Goal: Information Seeking & Learning: Understand process/instructions

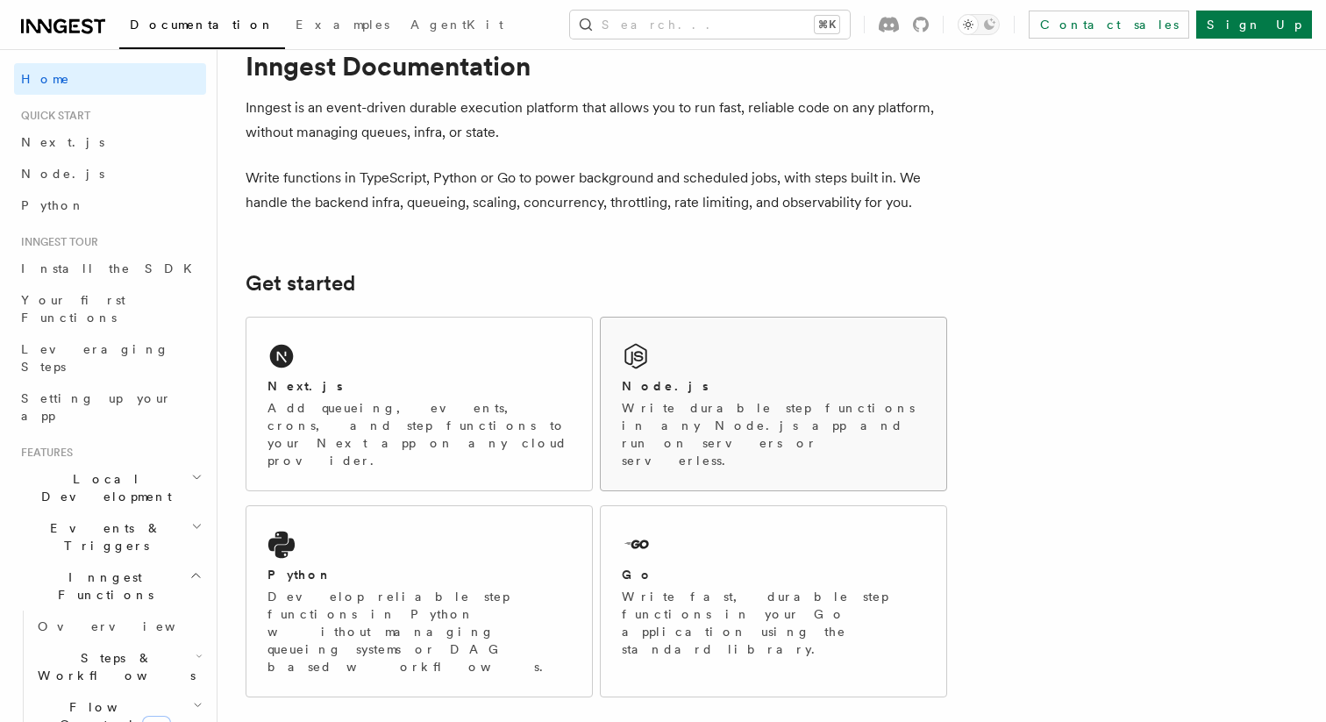
scroll to position [45, 0]
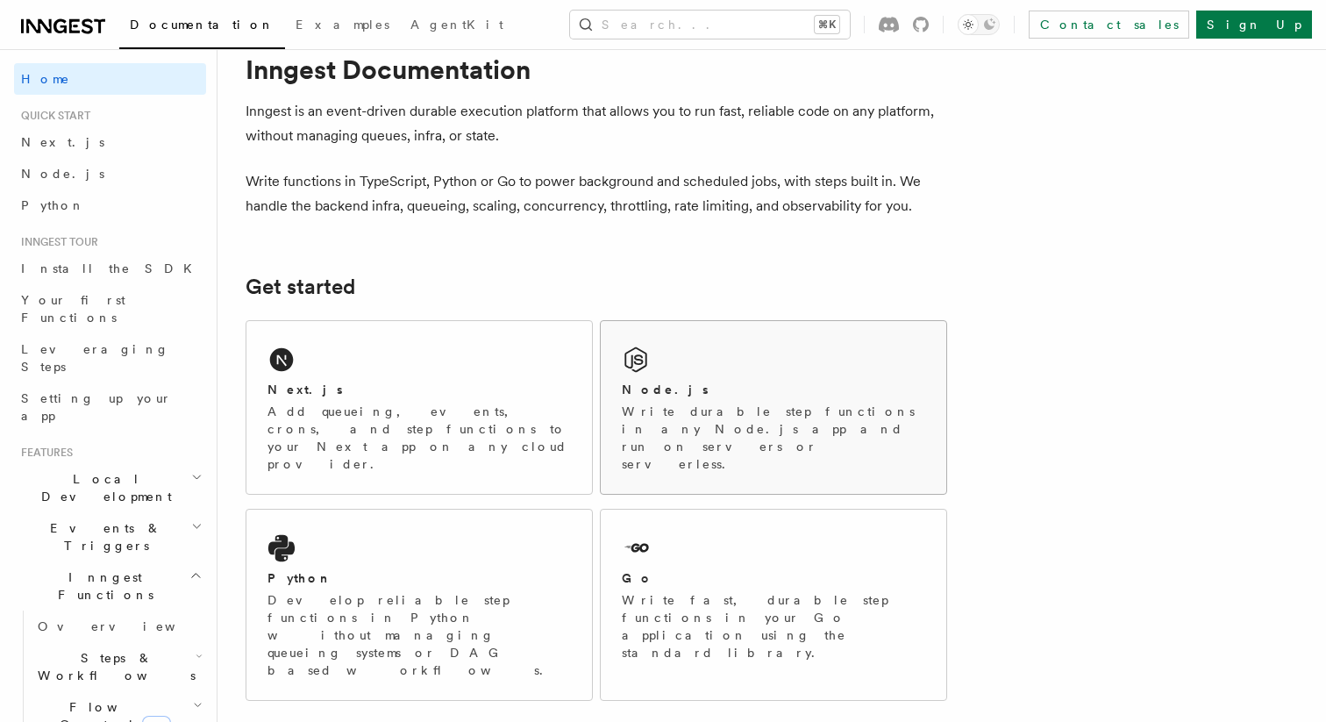
click at [683, 384] on div "Node.js" at bounding box center [773, 390] width 303 height 18
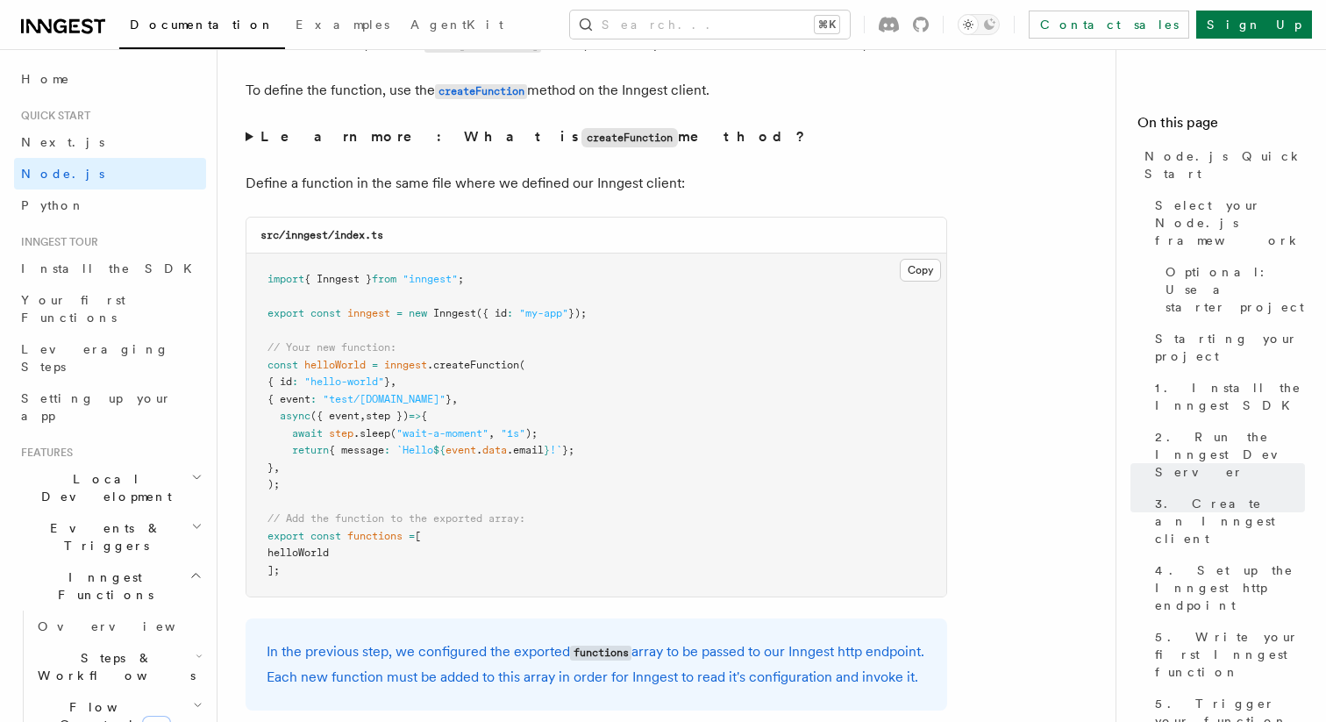
scroll to position [3414, 0]
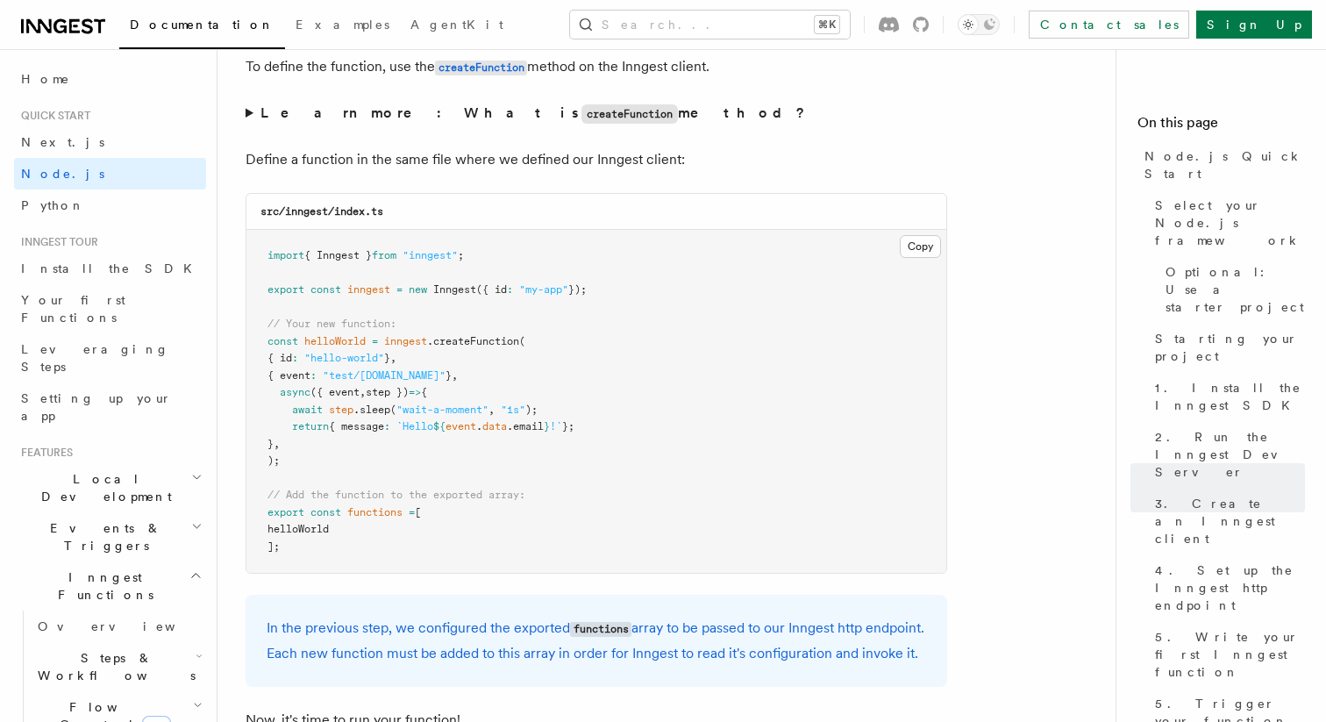
click at [581, 118] on code "createFunction" at bounding box center [629, 113] width 96 height 19
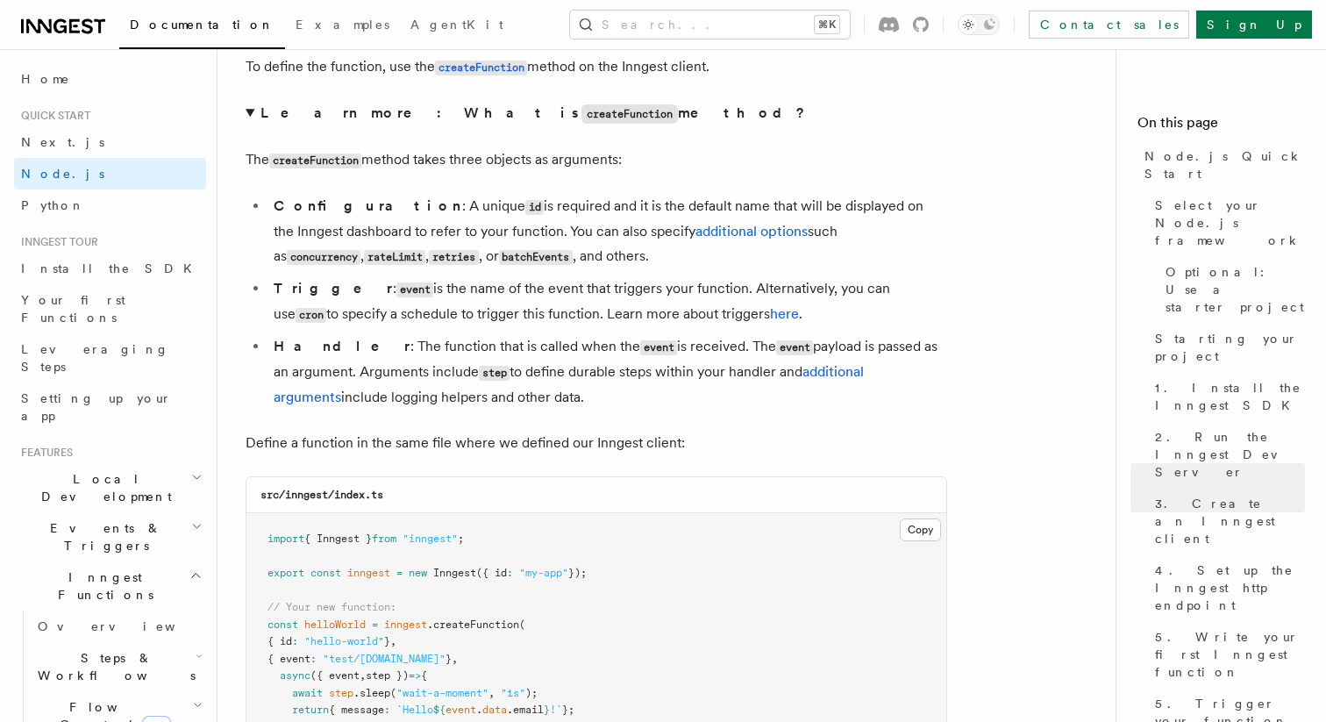
click at [581, 120] on code "createFunction" at bounding box center [629, 113] width 96 height 19
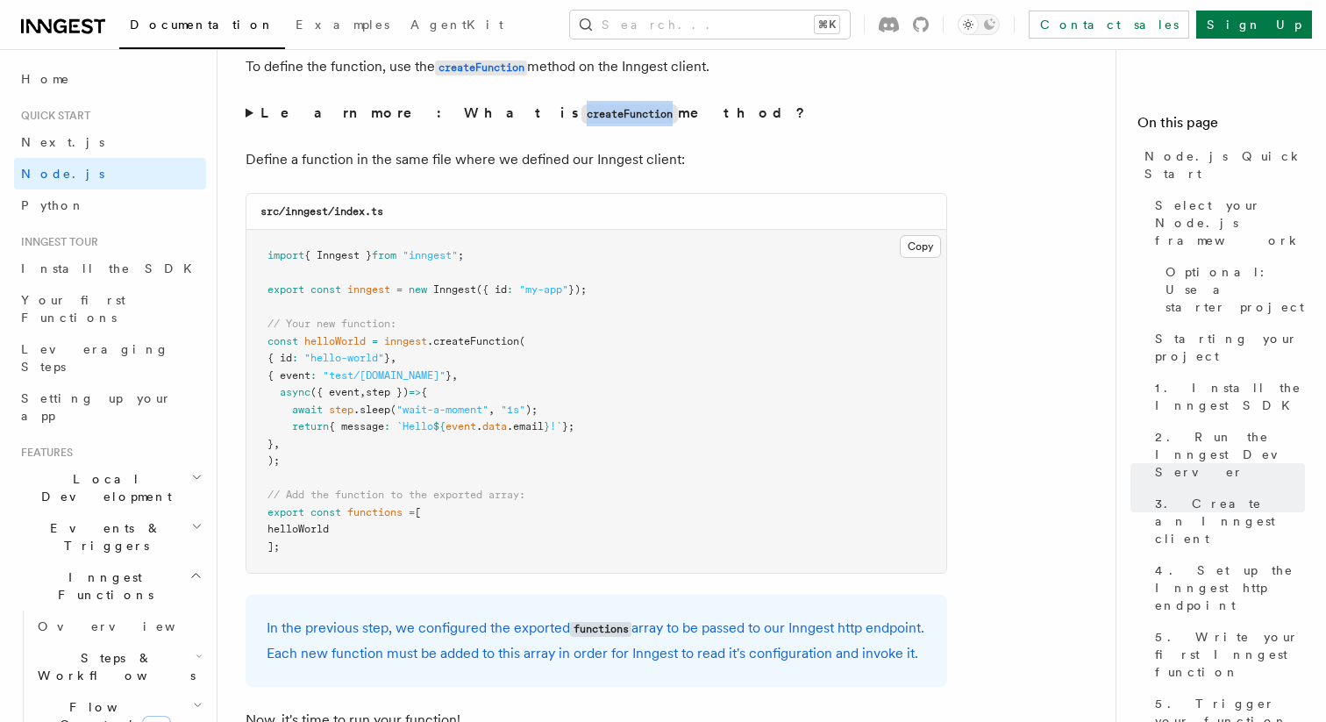
click at [581, 120] on code "createFunction" at bounding box center [629, 113] width 96 height 19
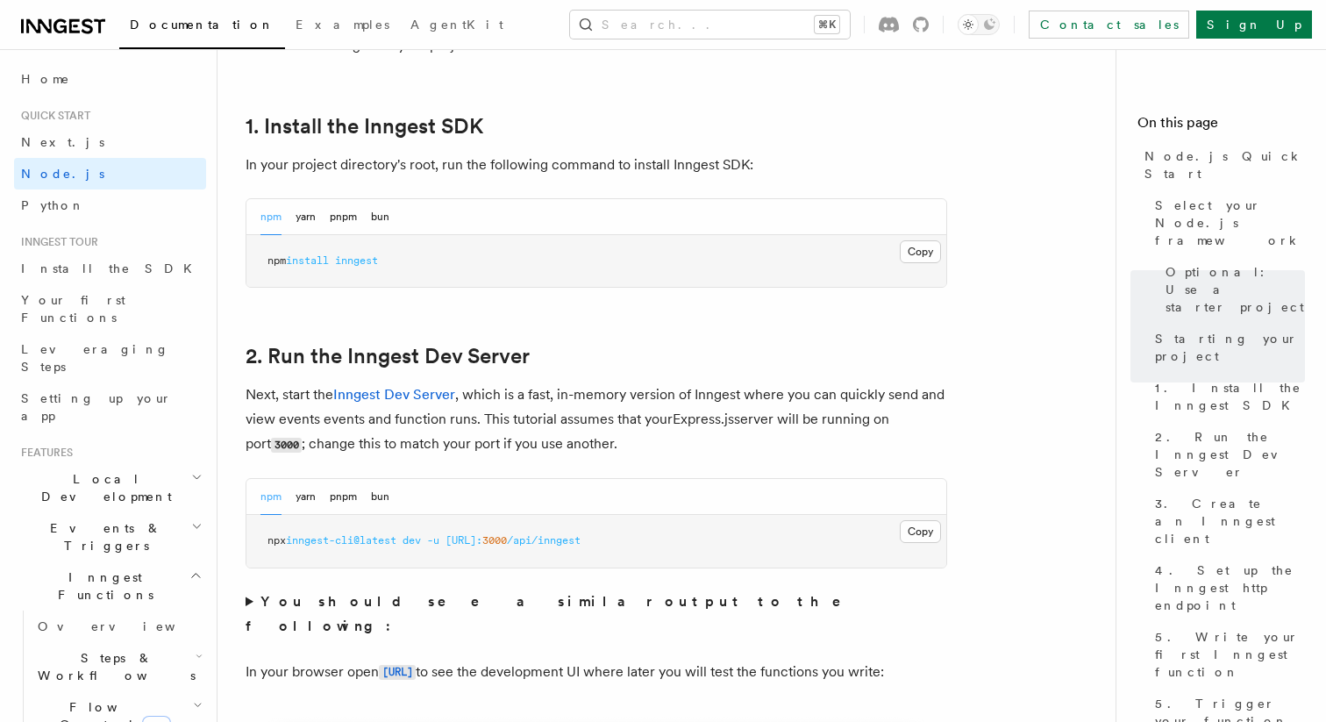
scroll to position [1080, 0]
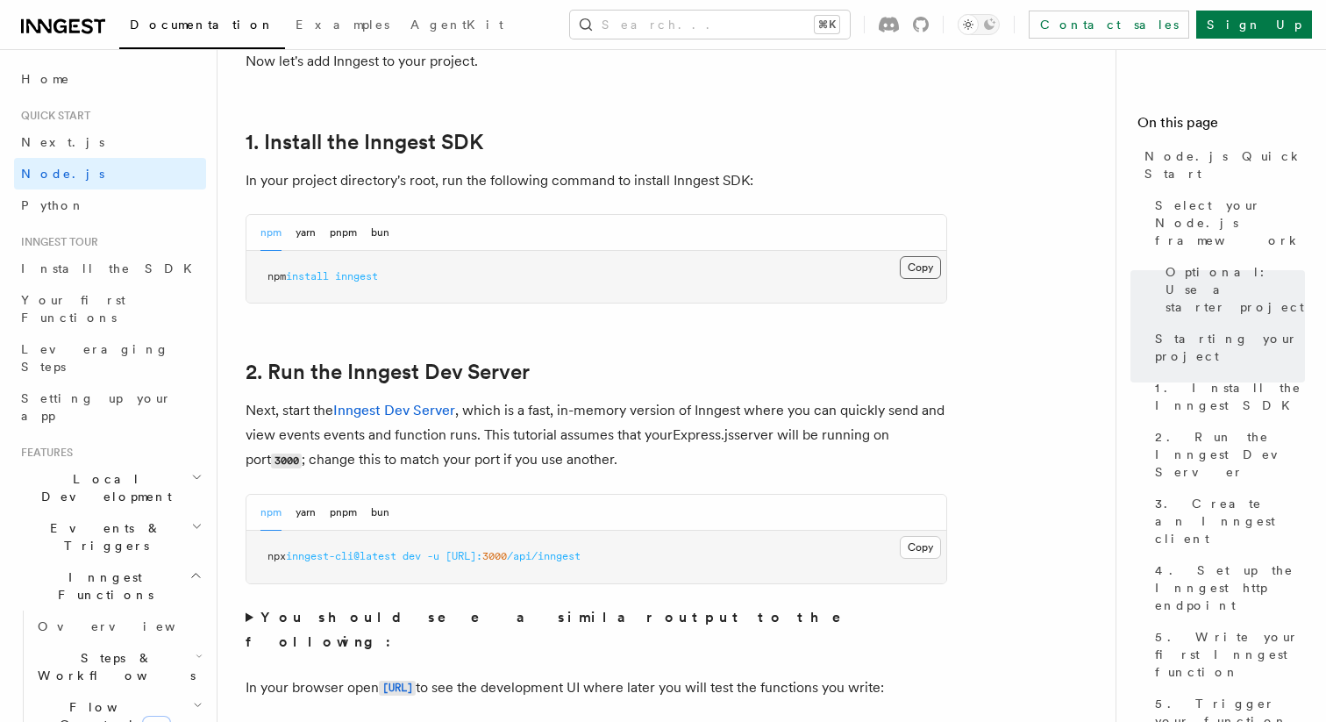
click at [921, 267] on button "Copy Copied" at bounding box center [920, 267] width 41 height 23
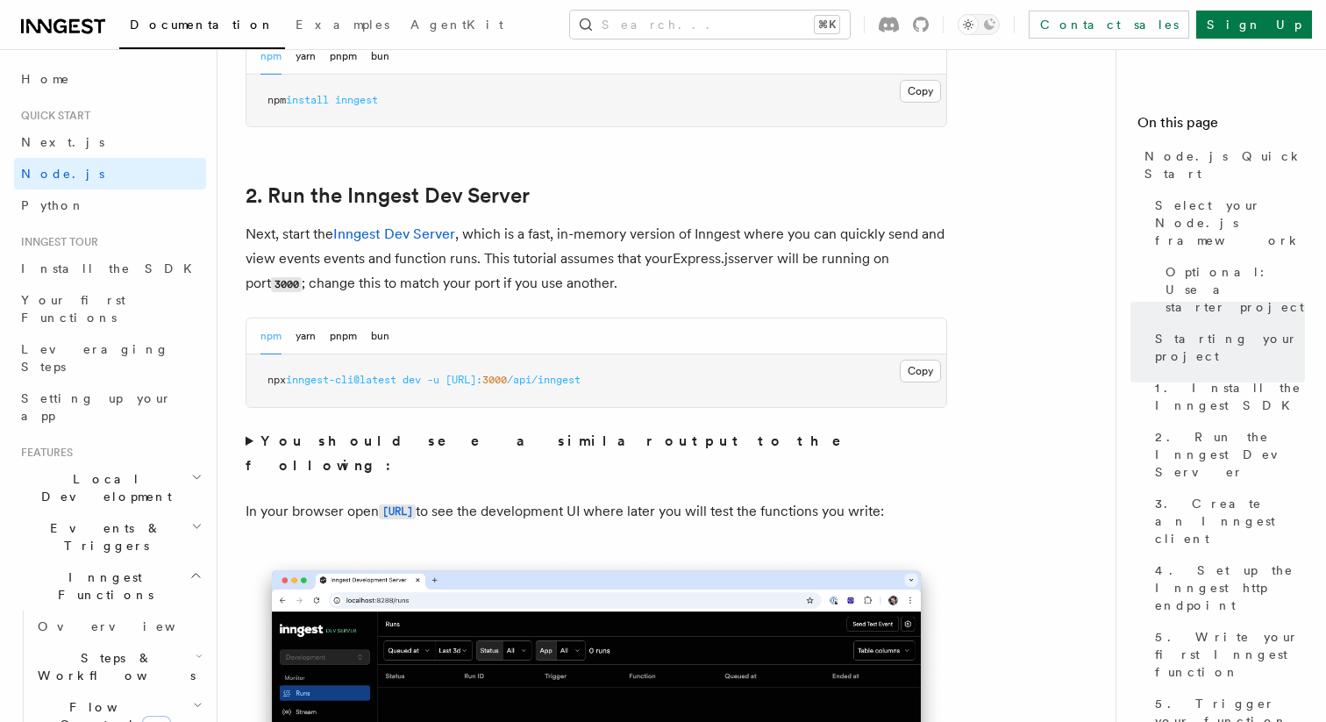
scroll to position [1265, 0]
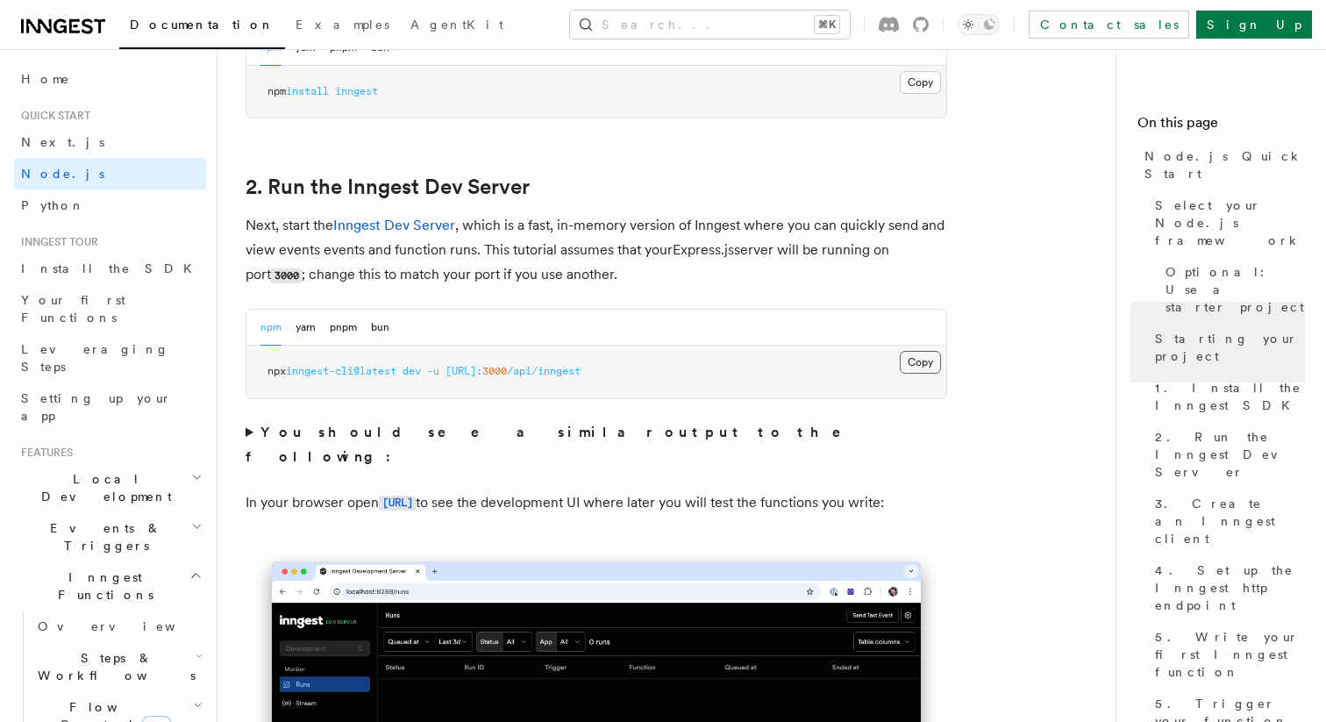
click at [914, 368] on button "Copy Copied" at bounding box center [920, 362] width 41 height 23
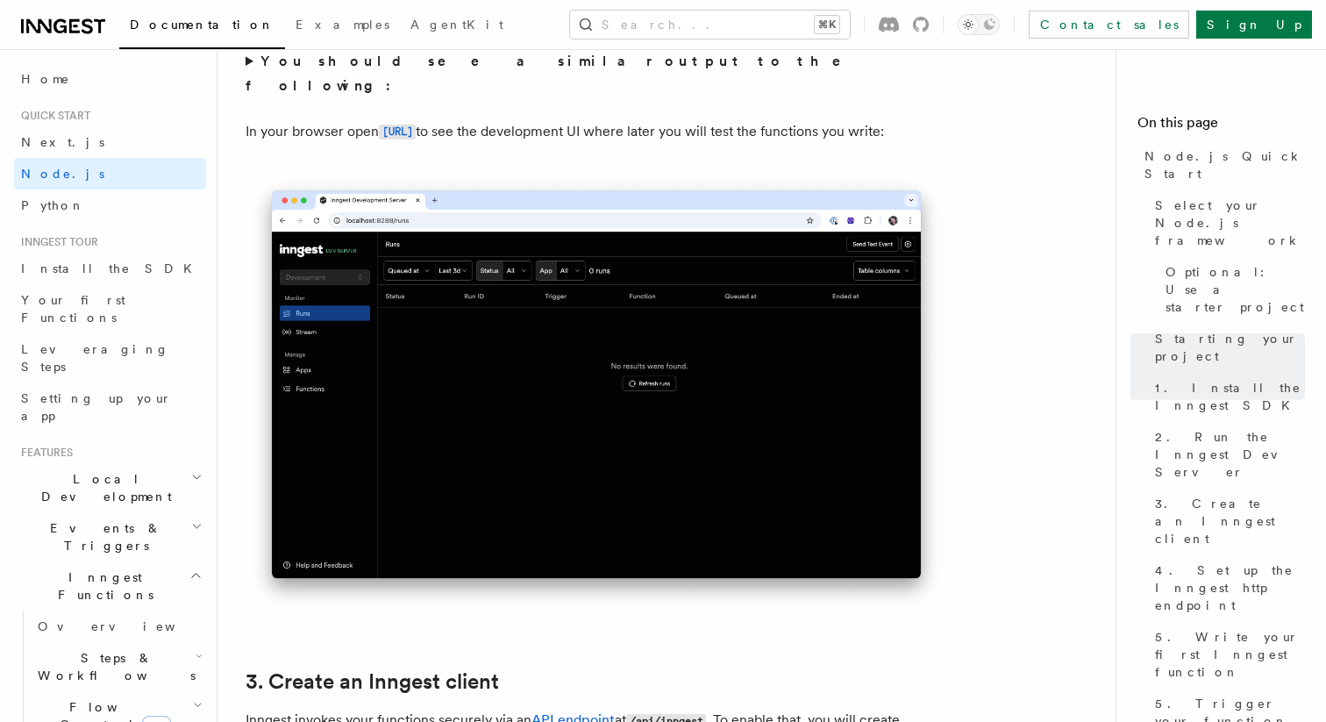
scroll to position [1650, 0]
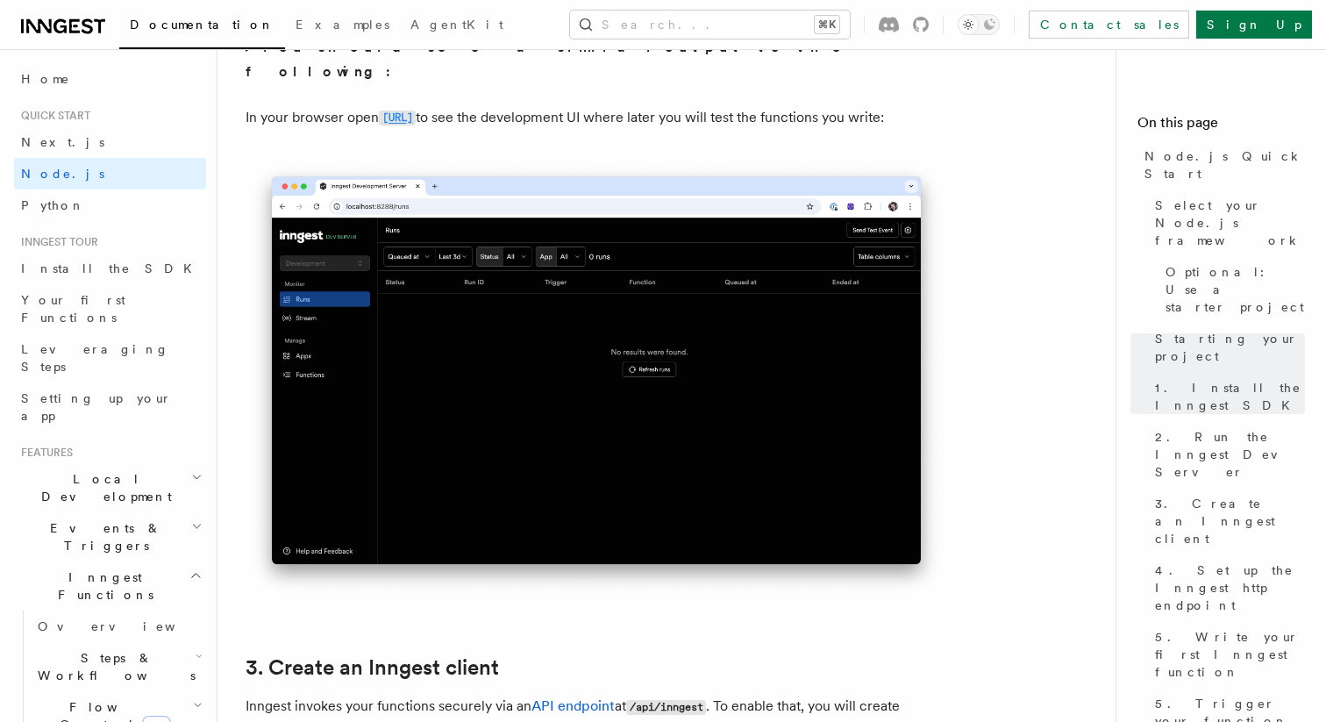
click at [416, 110] on code "http://localhost:8288" at bounding box center [397, 117] width 37 height 15
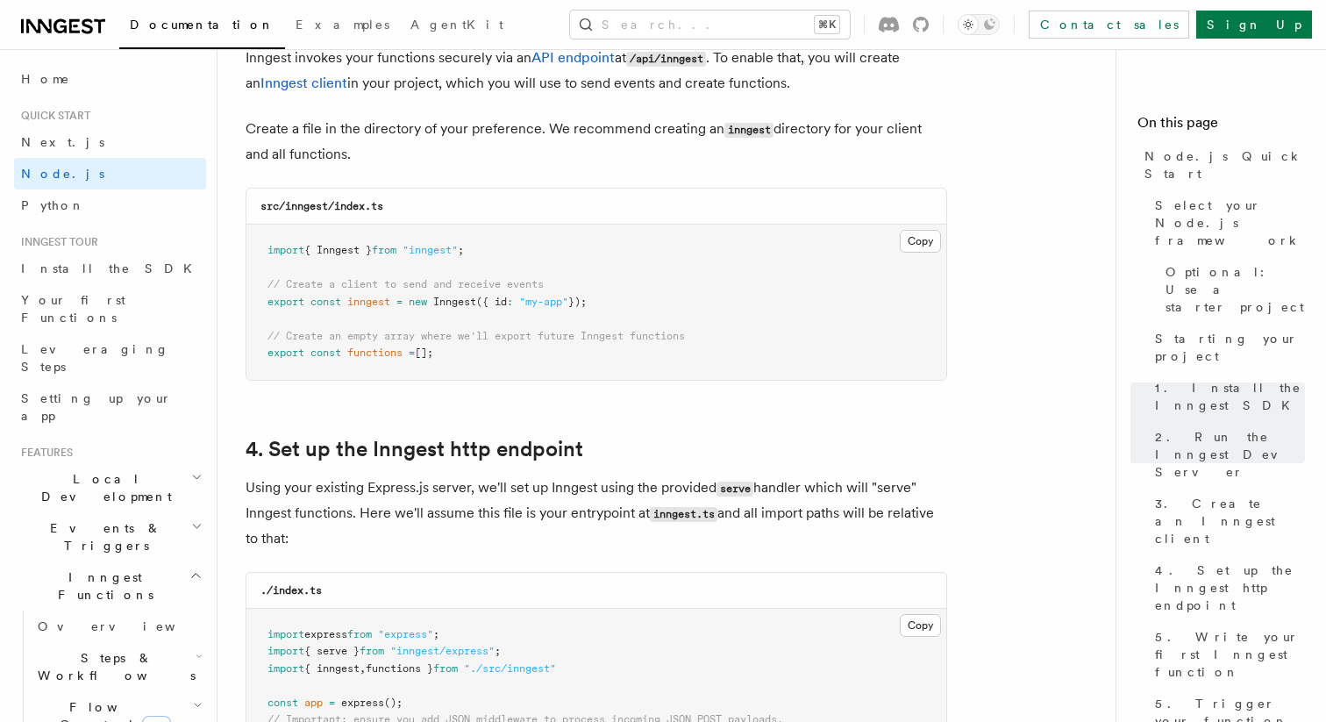
scroll to position [2299, 0]
click at [912, 240] on button "Copy Copied" at bounding box center [920, 240] width 41 height 23
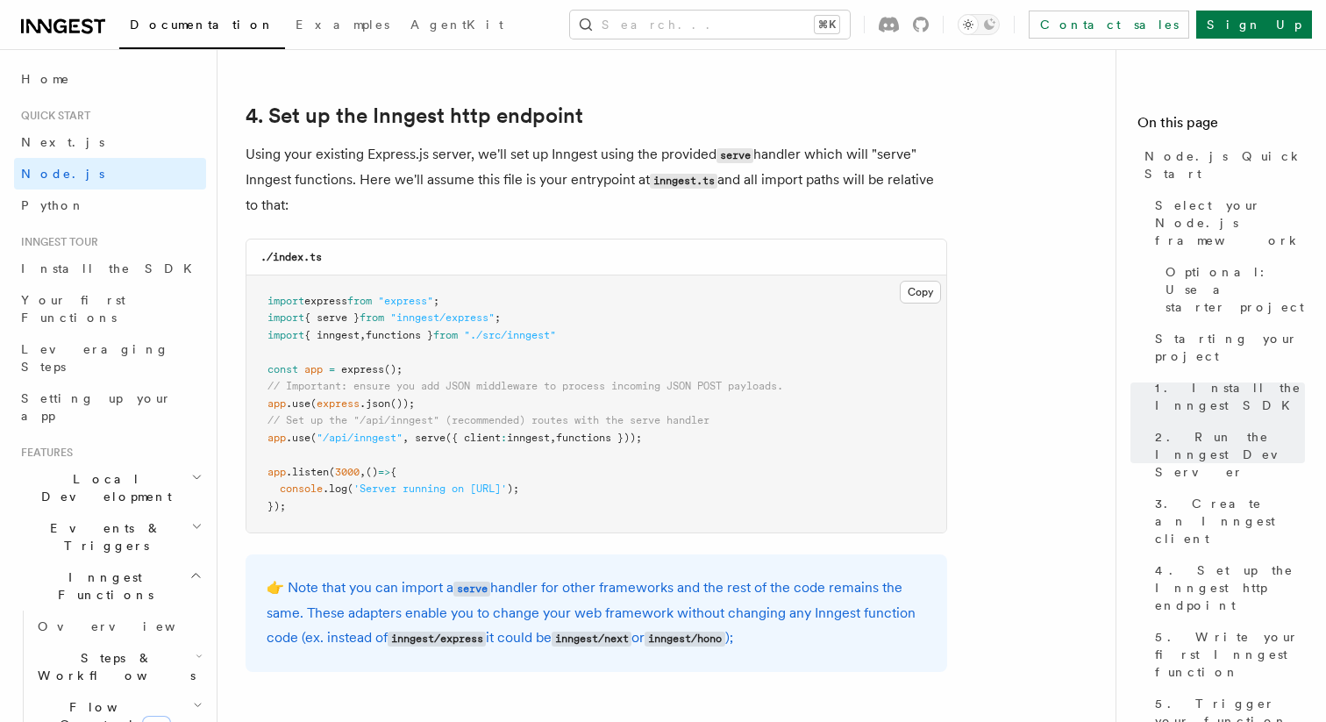
scroll to position [2665, 0]
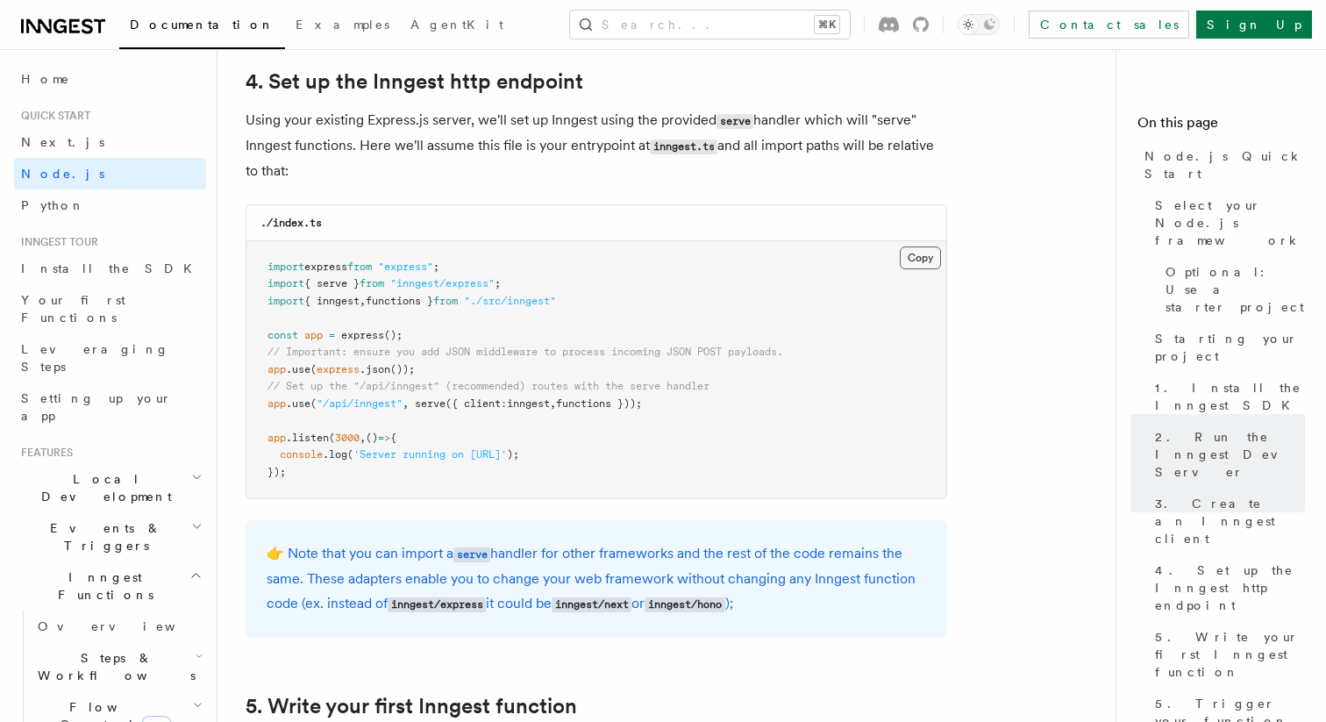
click at [921, 261] on button "Copy Copied" at bounding box center [920, 257] width 41 height 23
click at [469, 409] on span "({ client" at bounding box center [472, 403] width 55 height 12
click at [675, 418] on pre "import express from "express" ; import { serve } from "inngest/express" ; impor…" at bounding box center [596, 370] width 700 height 258
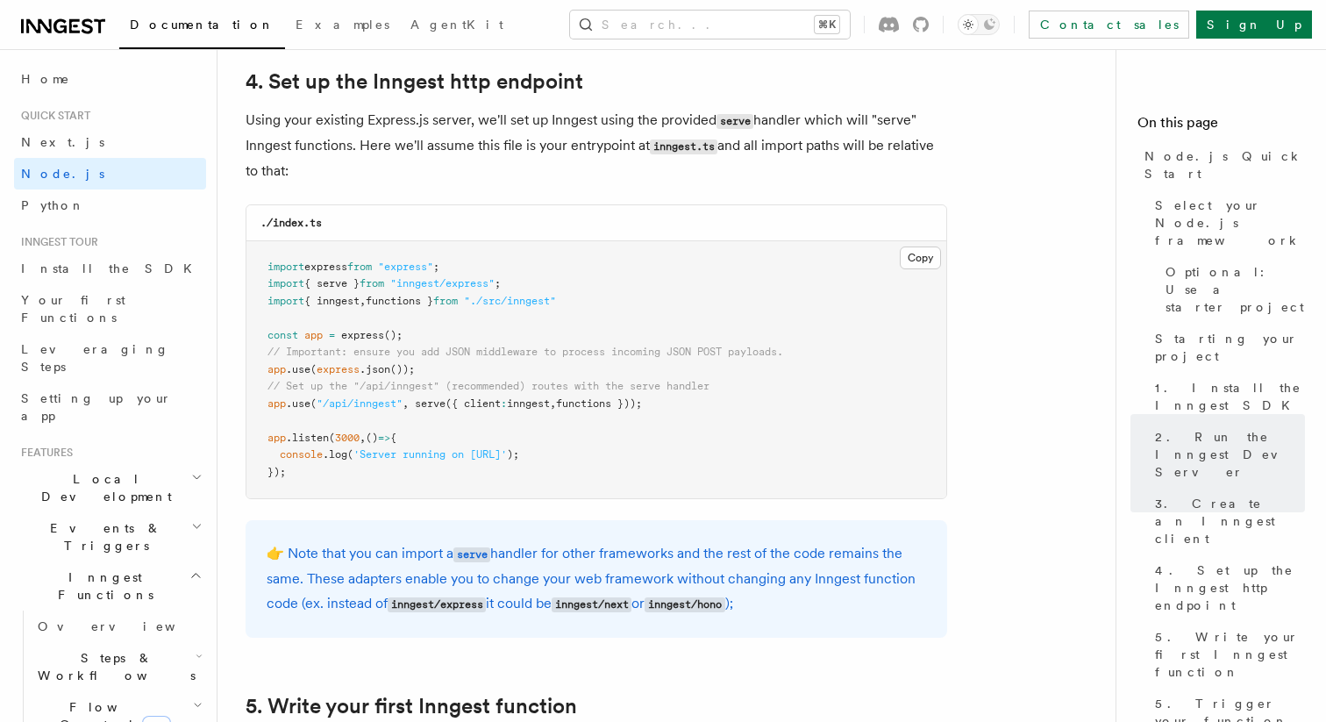
drag, startPoint x: 672, startPoint y: 411, endPoint x: 270, endPoint y: 388, distance: 402.2
click at [270, 388] on pre "import express from "express" ; import { serve } from "inngest/express" ; impor…" at bounding box center [596, 370] width 700 height 258
copy code "// Set up the "/api/inngest" (recommended) routes with the serve handler app .u…"
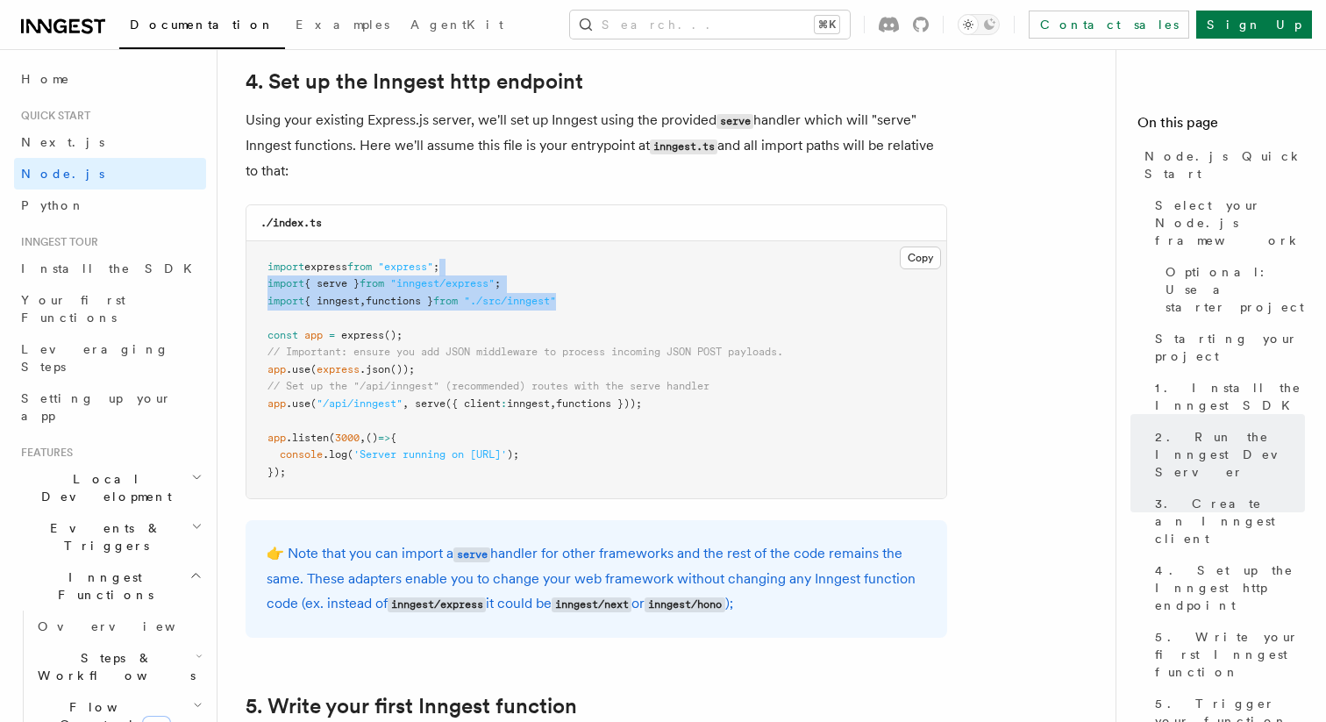
drag, startPoint x: 618, startPoint y: 310, endPoint x: 555, endPoint y: 267, distance: 76.9
click at [555, 267] on pre "import express from "express" ; import { serve } from "inngest/express" ; impor…" at bounding box center [596, 370] width 700 height 258
copy code "import { serve } from "inngest/express" ; import { inngest , functions } from "…"
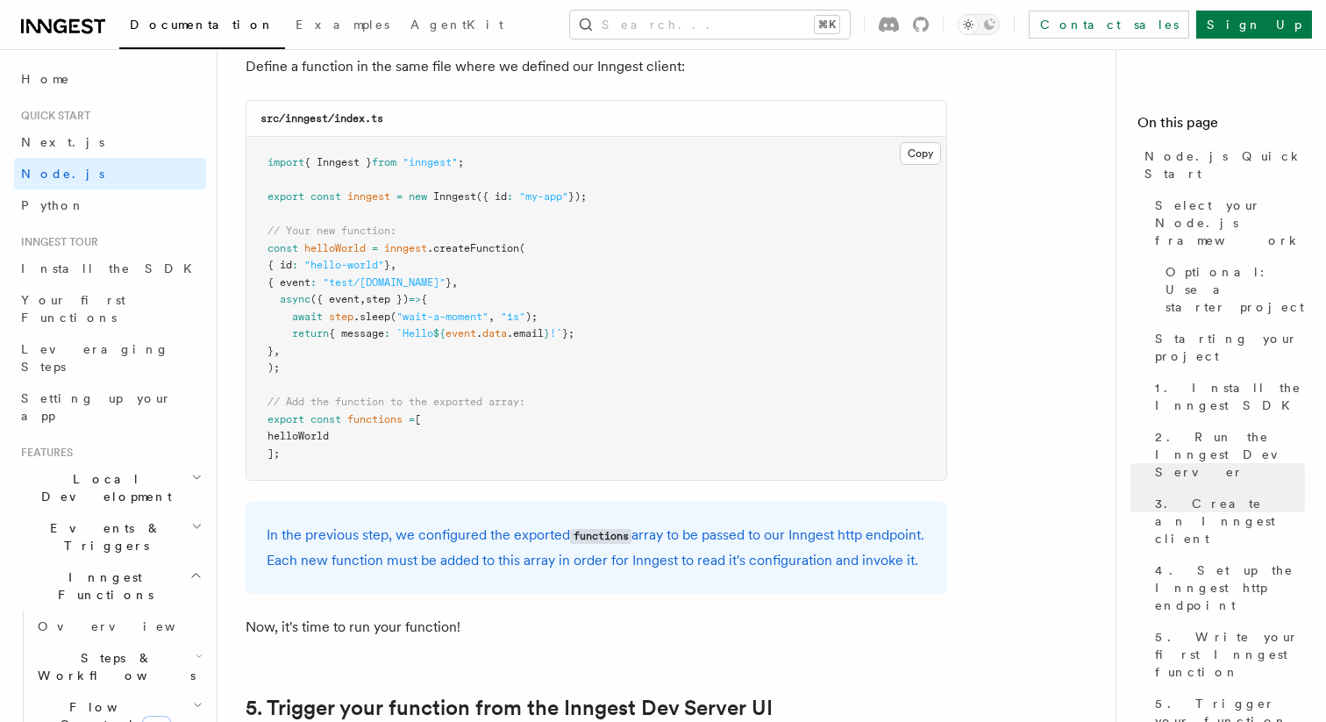
scroll to position [3793, 0]
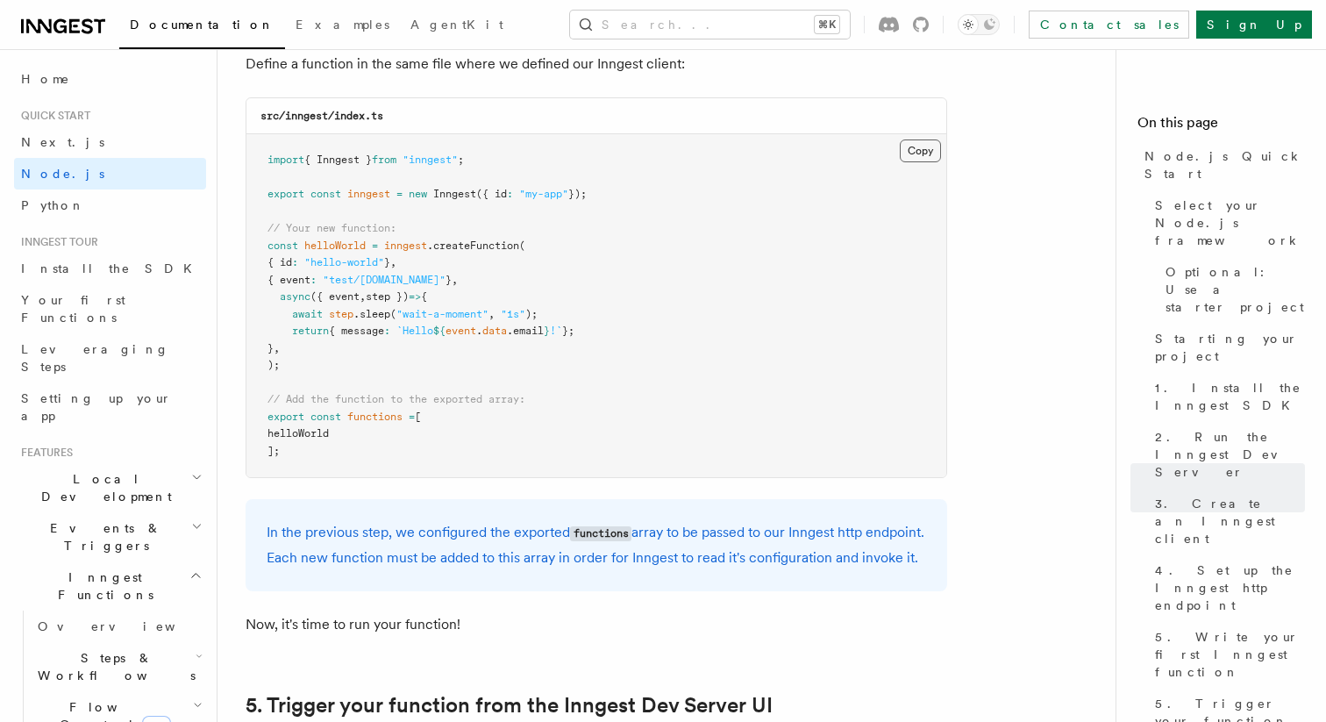
click at [915, 157] on button "Copy Copied" at bounding box center [920, 150] width 41 height 23
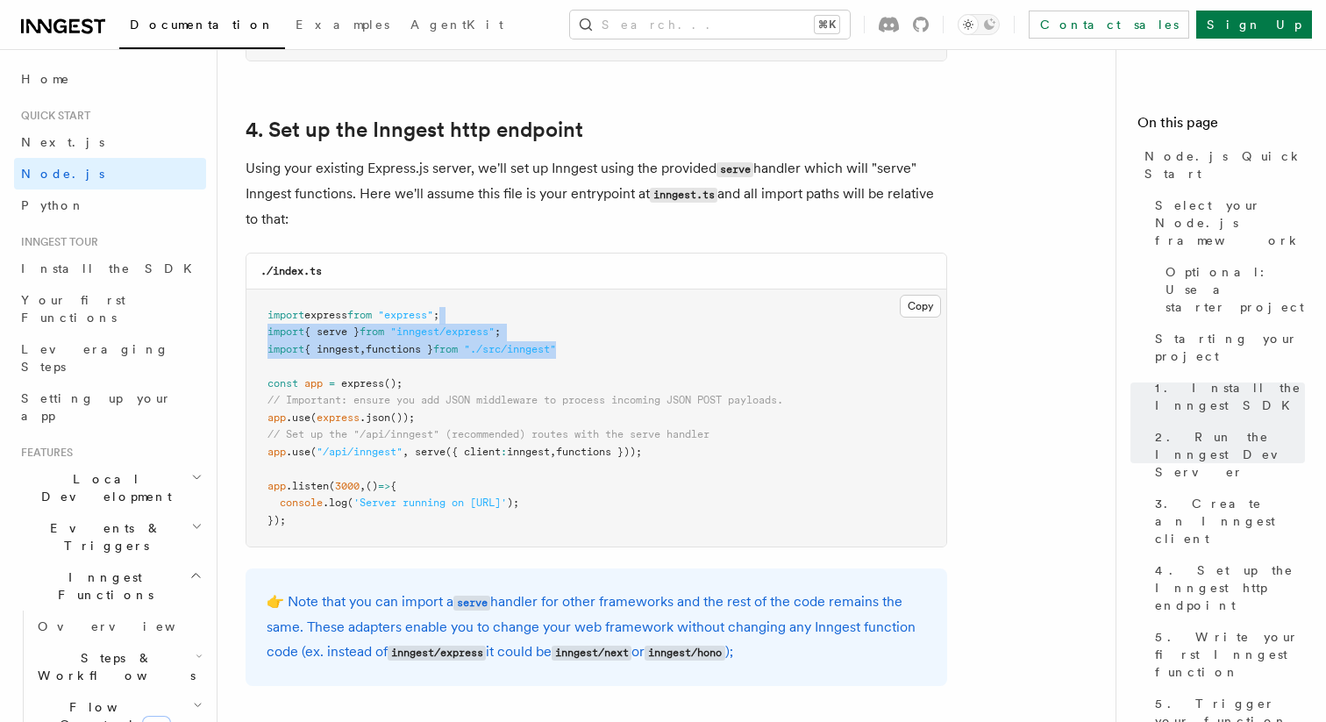
scroll to position [2619, 0]
click at [924, 315] on button "Copy Copied" at bounding box center [920, 304] width 41 height 23
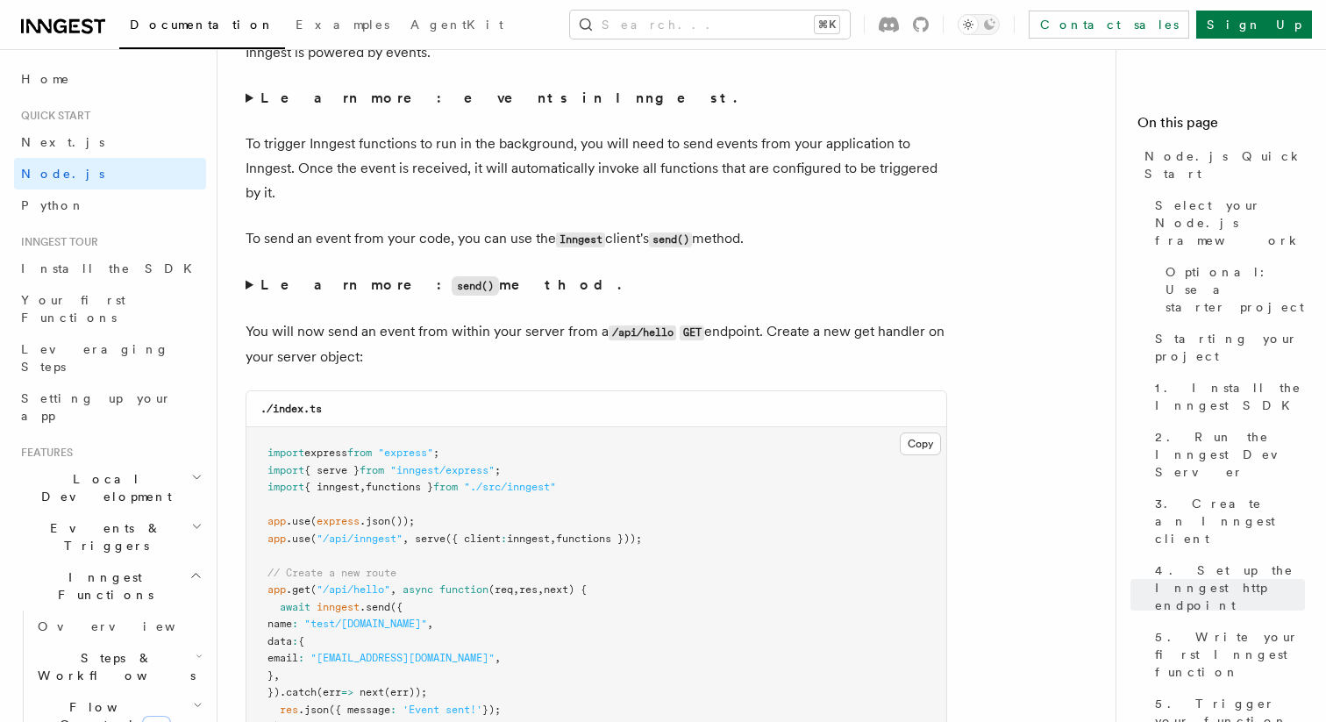
scroll to position [9282, 0]
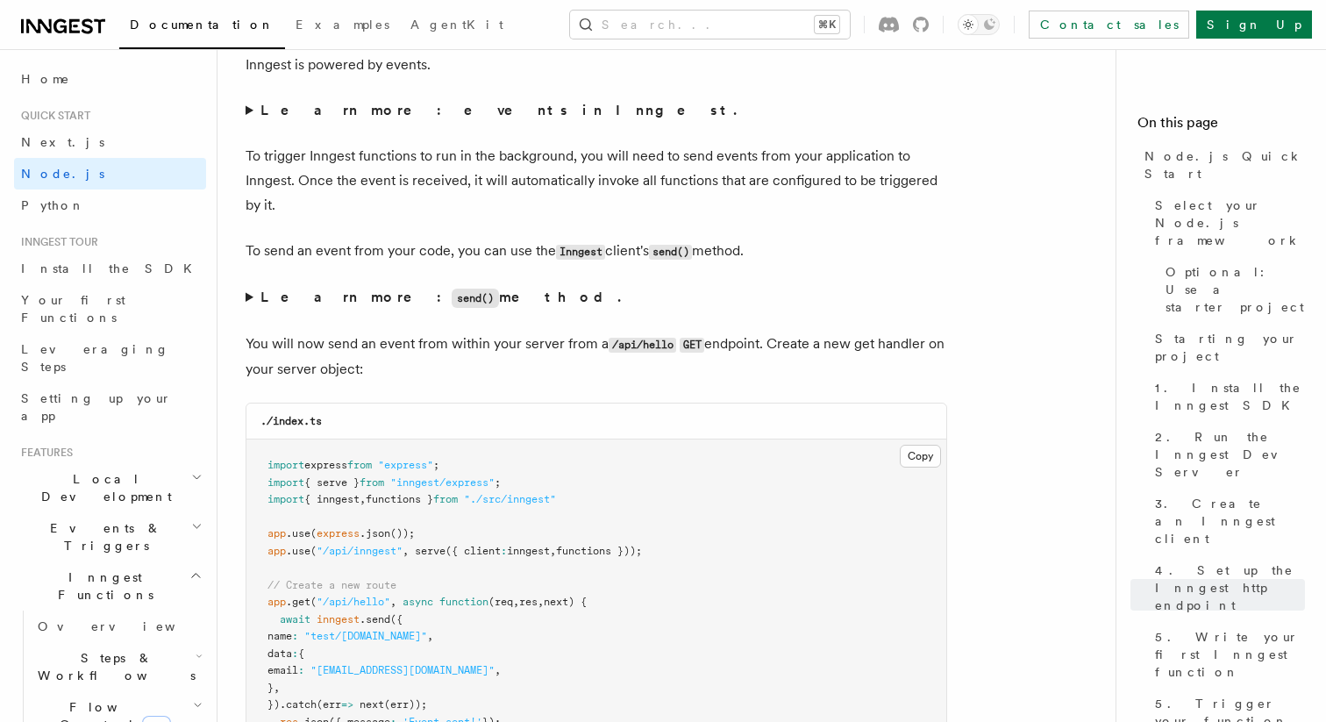
click at [423, 118] on strong "Learn more: events in Inngest." at bounding box center [500, 110] width 480 height 17
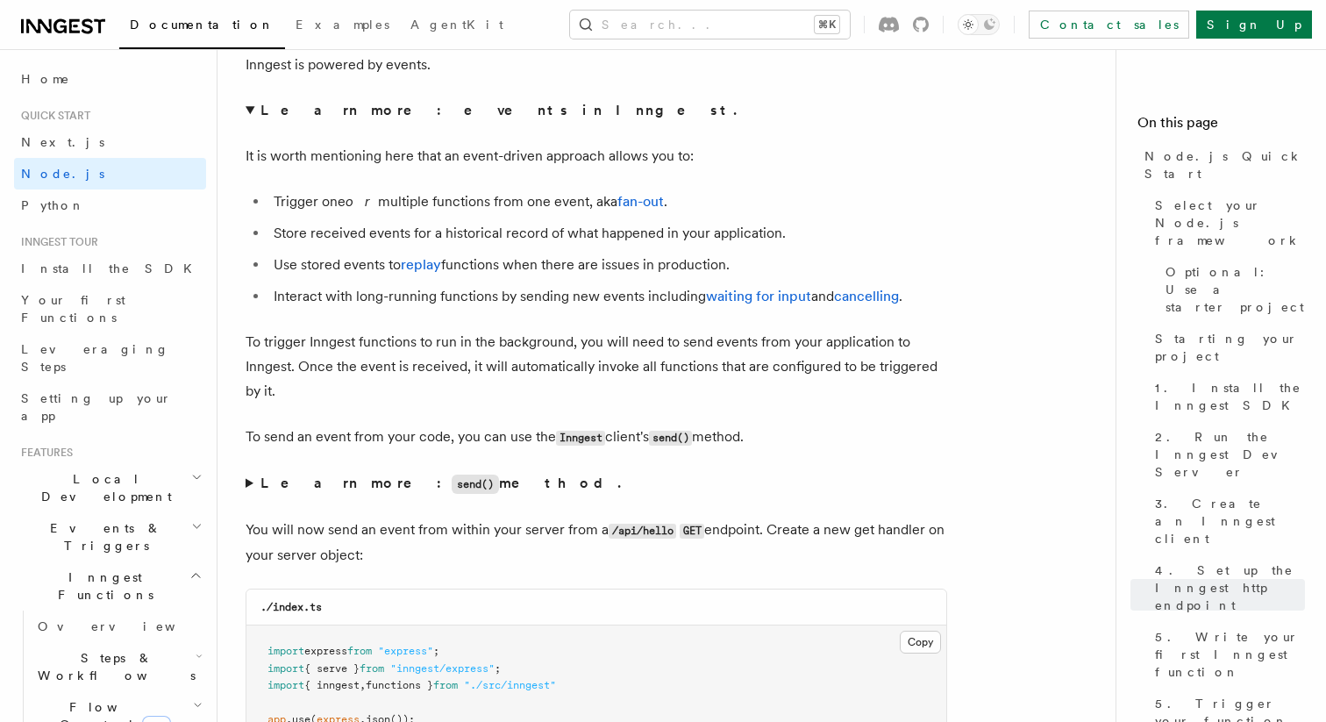
click at [423, 118] on strong "Learn more: events in Inngest." at bounding box center [500, 110] width 480 height 17
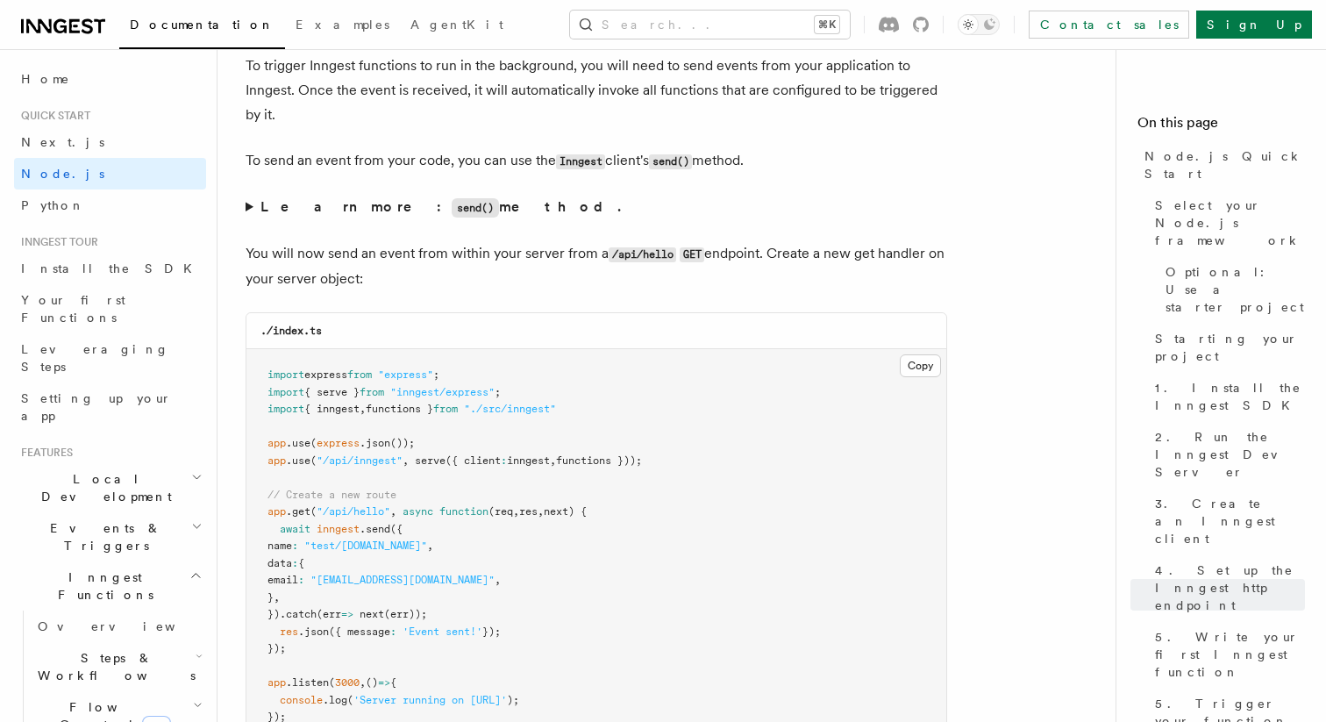
scroll to position [9396, 0]
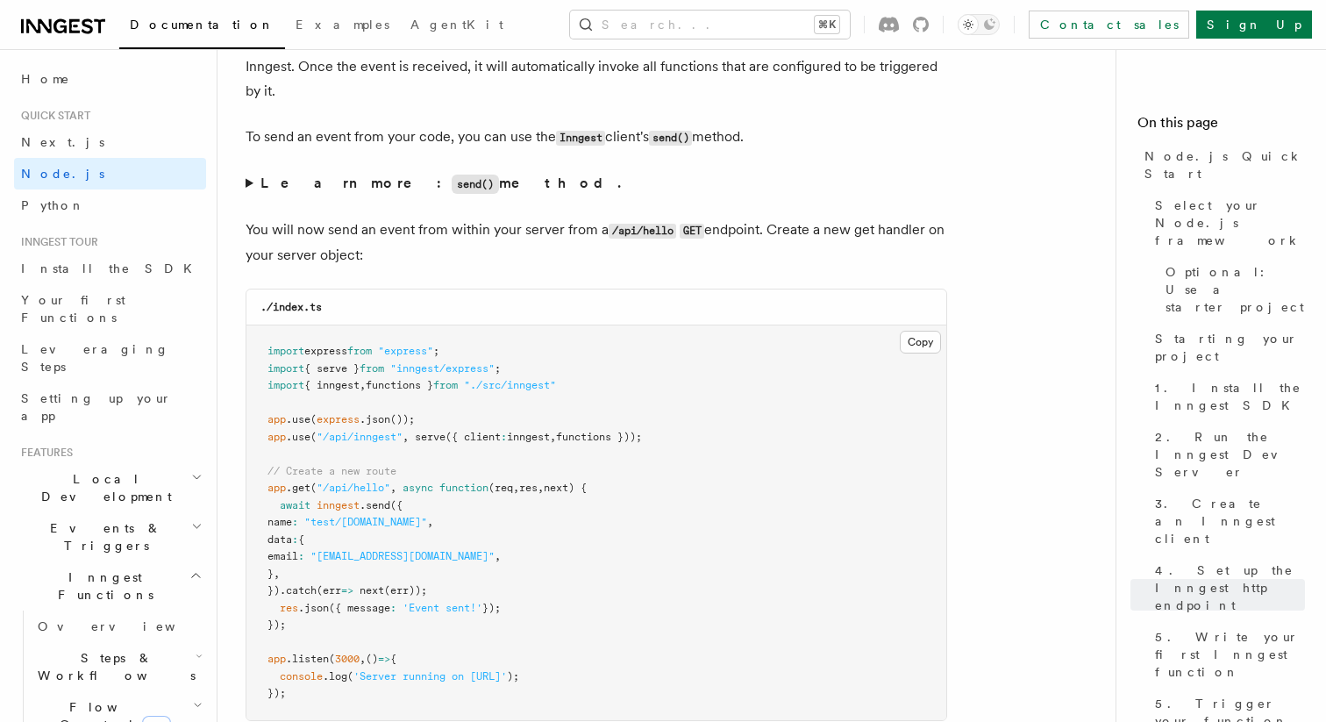
click at [452, 194] on code "send()" at bounding box center [475, 183] width 47 height 19
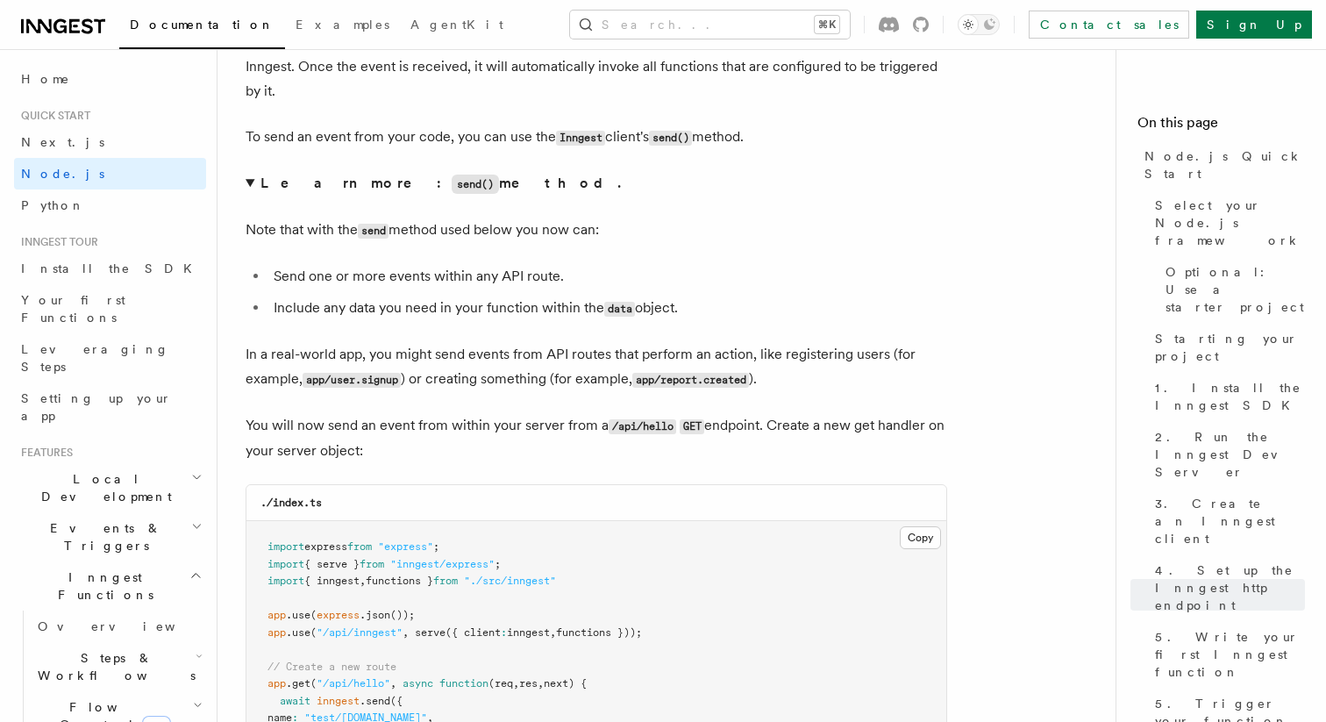
click at [452, 194] on code "send()" at bounding box center [475, 183] width 47 height 19
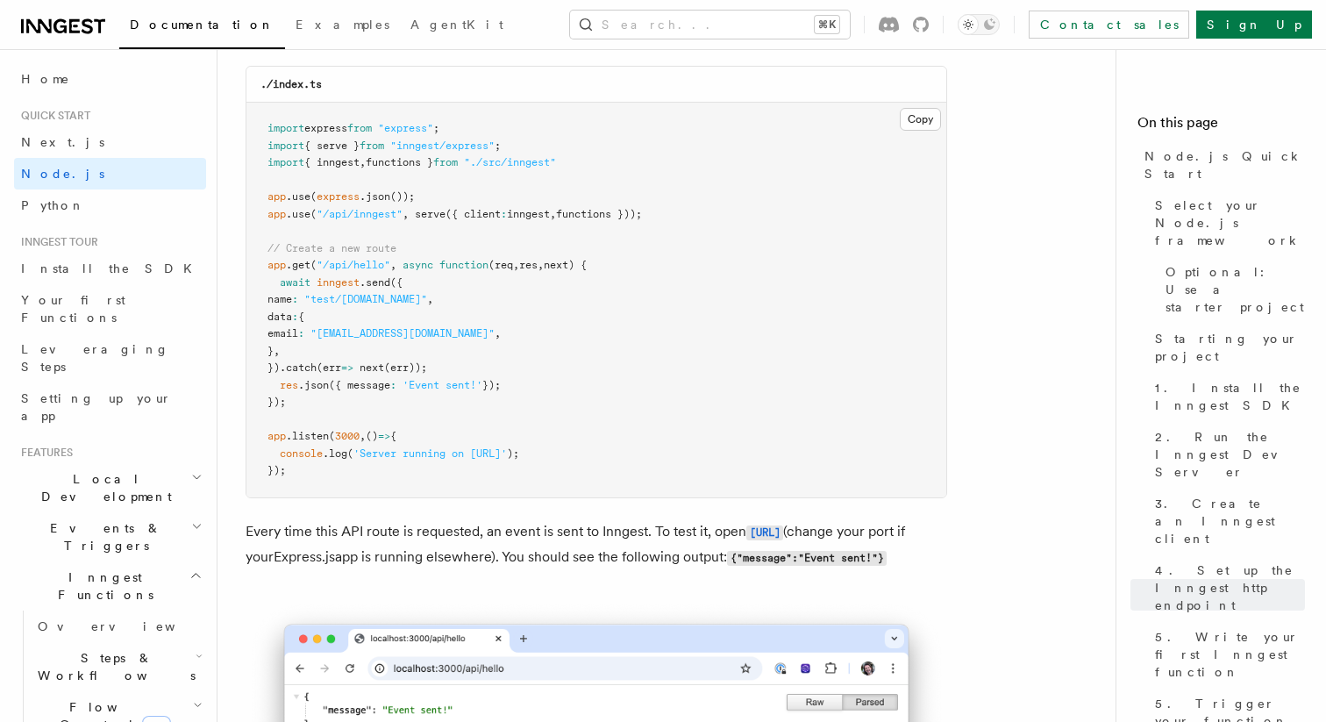
scroll to position [9625, 0]
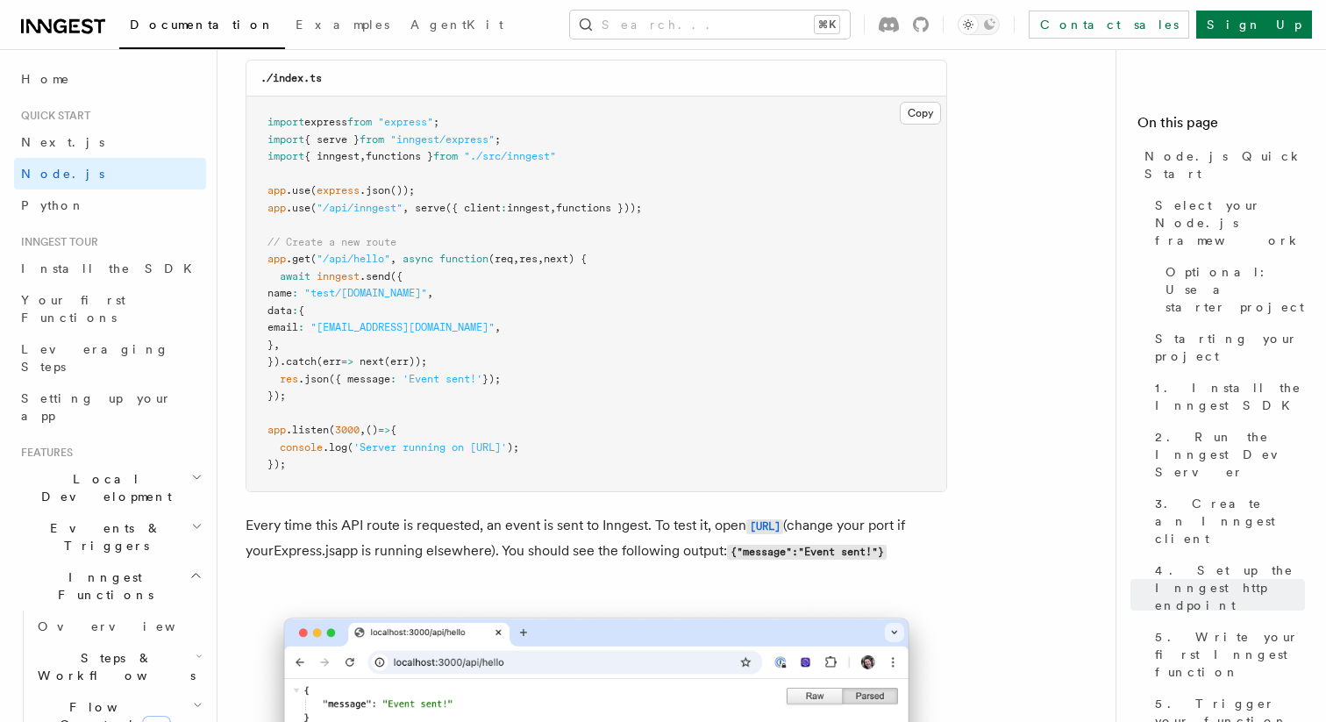
click at [898, 153] on pre "import express from "express" ; import { serve } from "inngest/express" ; impor…" at bounding box center [596, 293] width 700 height 395
click at [915, 124] on button "Copy Copied" at bounding box center [920, 113] width 41 height 23
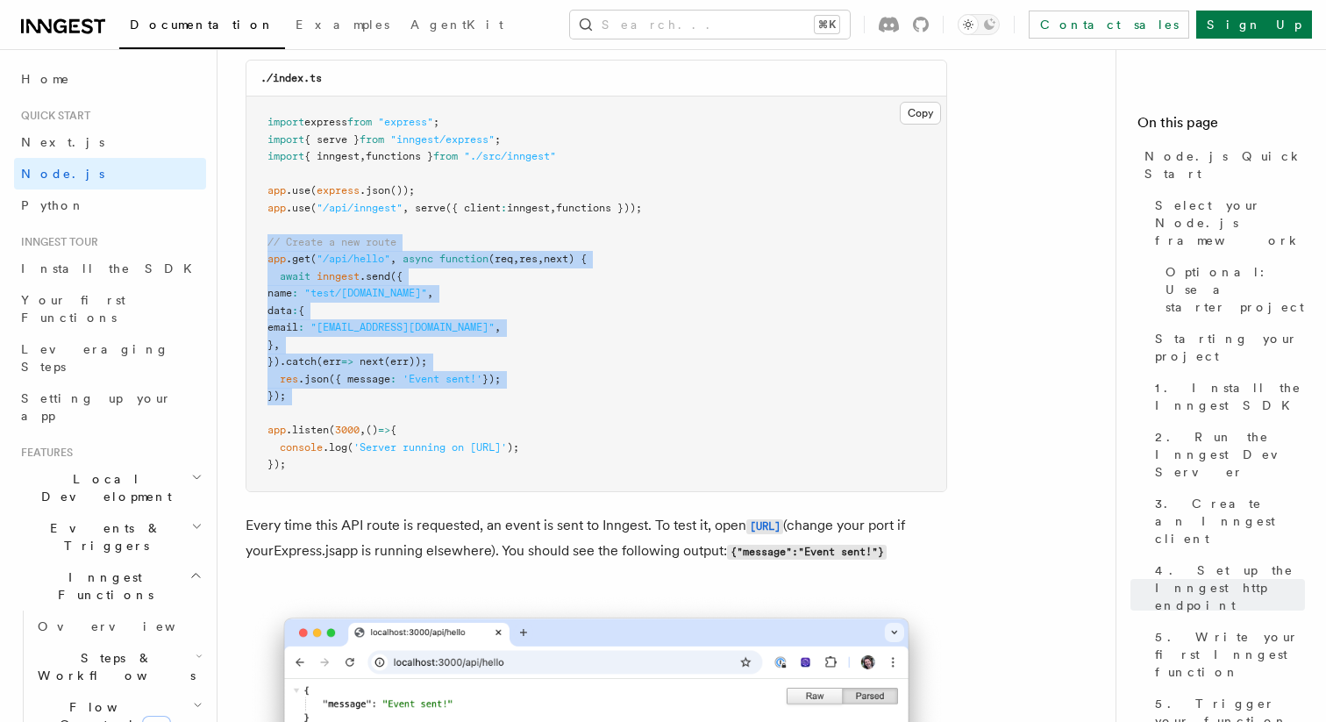
drag, startPoint x: 294, startPoint y: 442, endPoint x: 258, endPoint y: 286, distance: 160.1
click at [258, 286] on pre "import express from "express" ; import { serve } from "inngest/express" ; impor…" at bounding box center [596, 293] width 700 height 395
copy code "// Create a new route app .get ( "/api/hello" , async function (req , res , nex…"
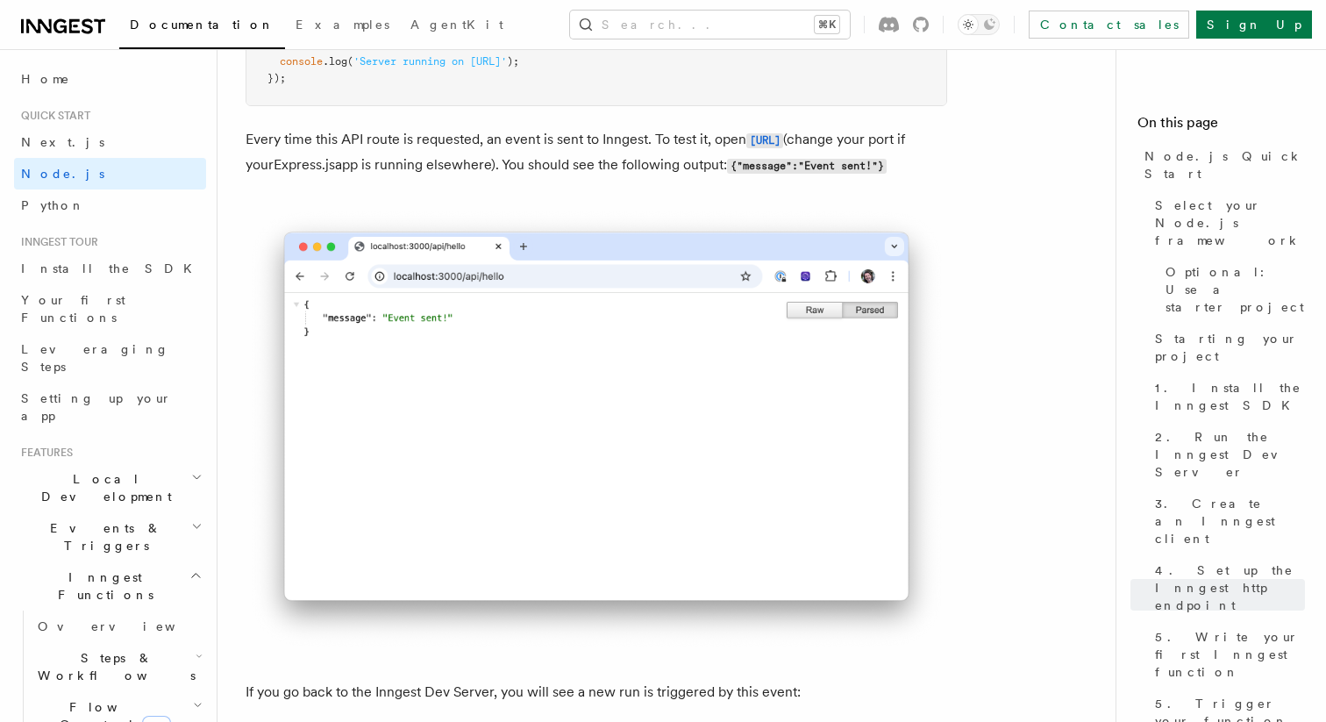
scroll to position [10006, 0]
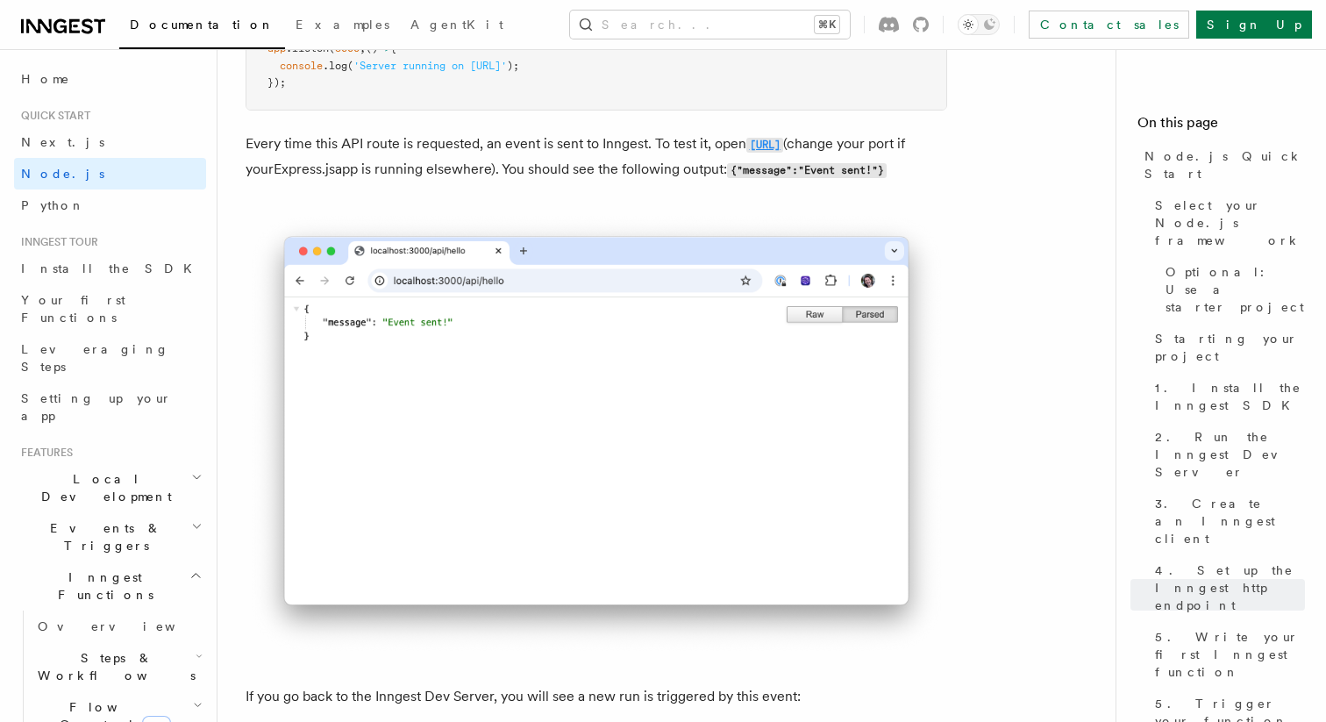
click at [746, 153] on code "http://localhost:3000/api/hello" at bounding box center [764, 145] width 37 height 15
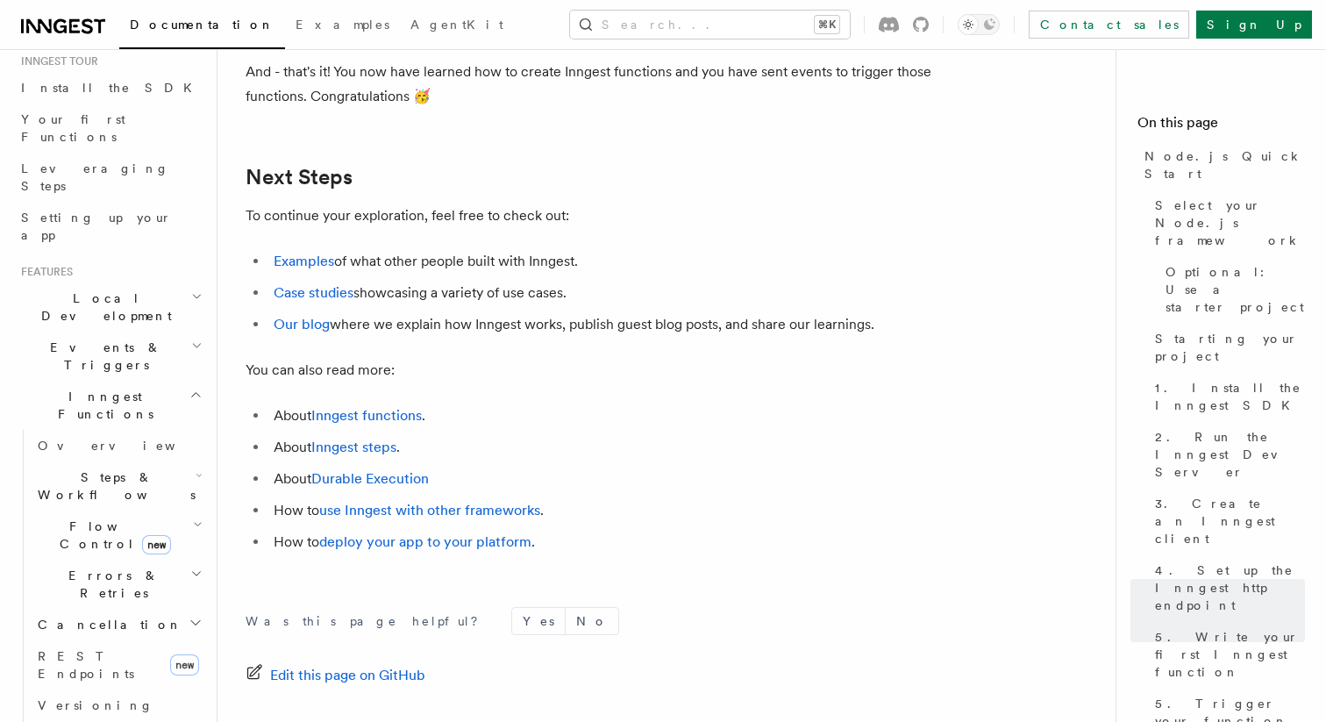
scroll to position [185, 0]
click at [103, 513] on span "Flow Control new" at bounding box center [112, 530] width 162 height 35
click at [110, 513] on span "Flow Control new" at bounding box center [112, 530] width 162 height 35
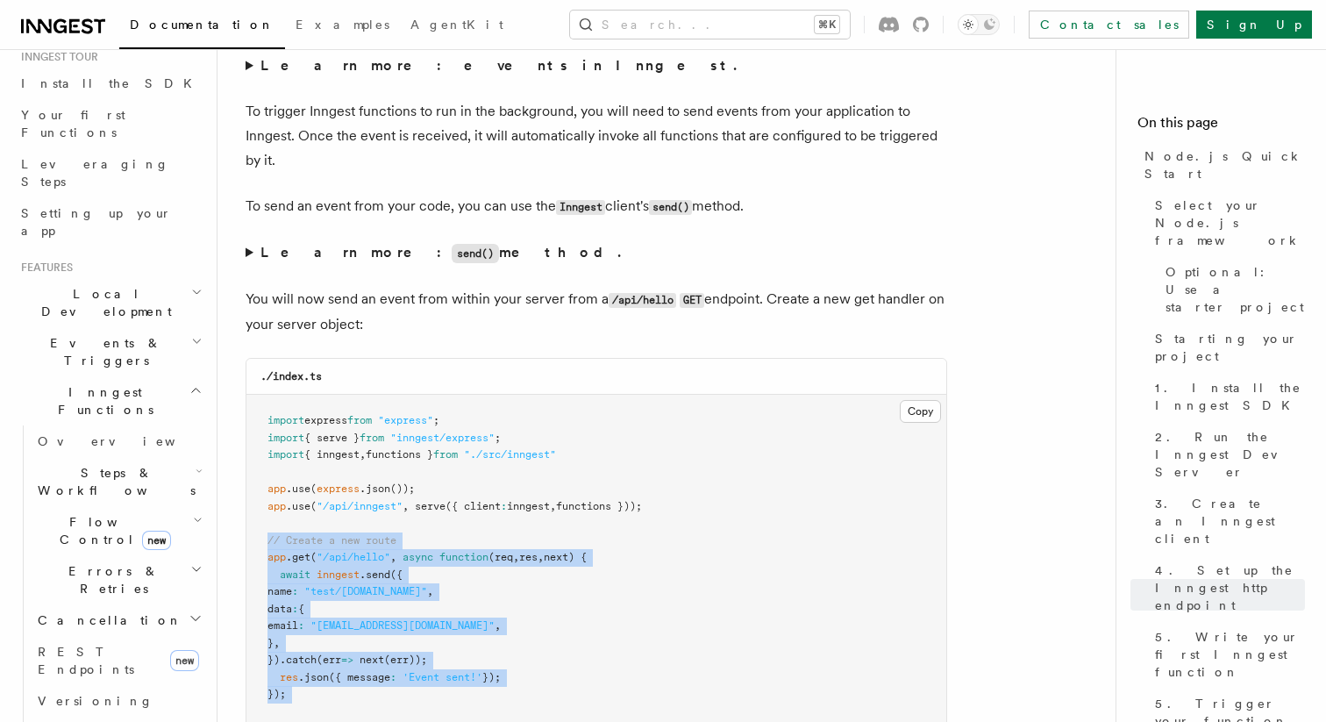
scroll to position [9293, 0]
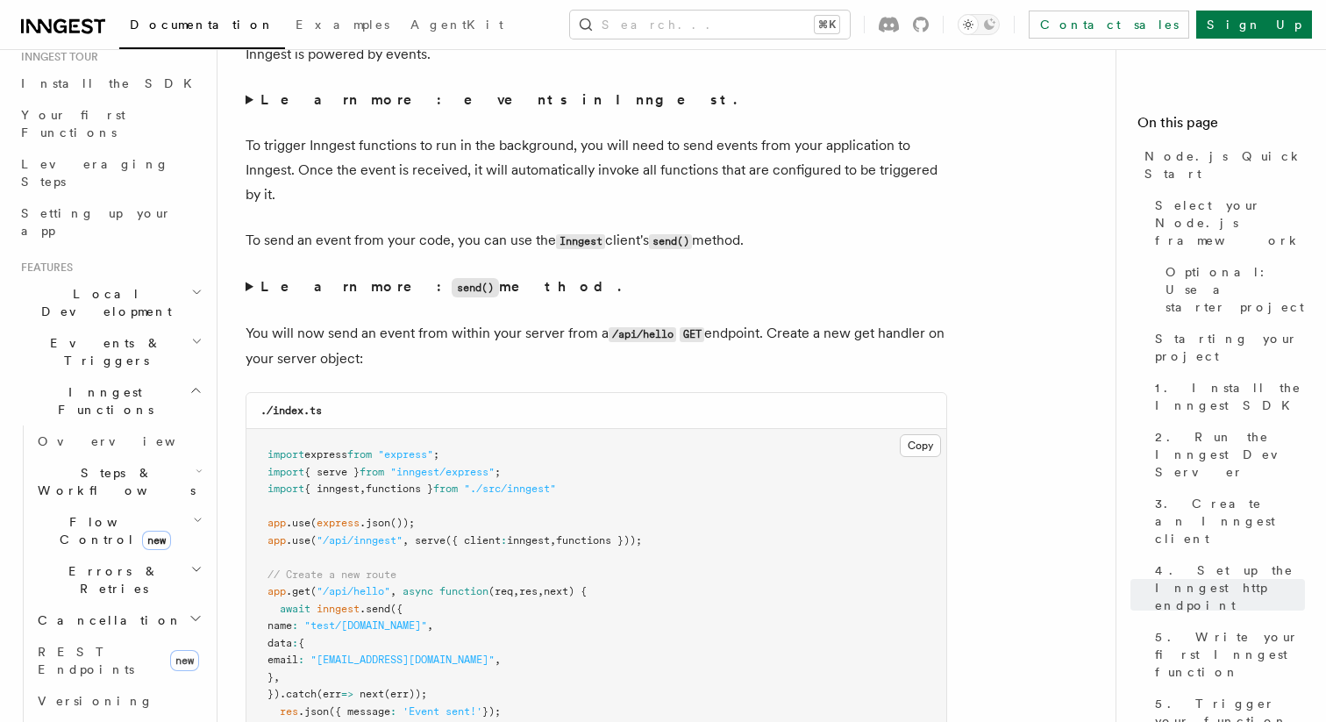
click at [413, 300] on summary "Learn more: send() method." at bounding box center [595, 286] width 701 height 25
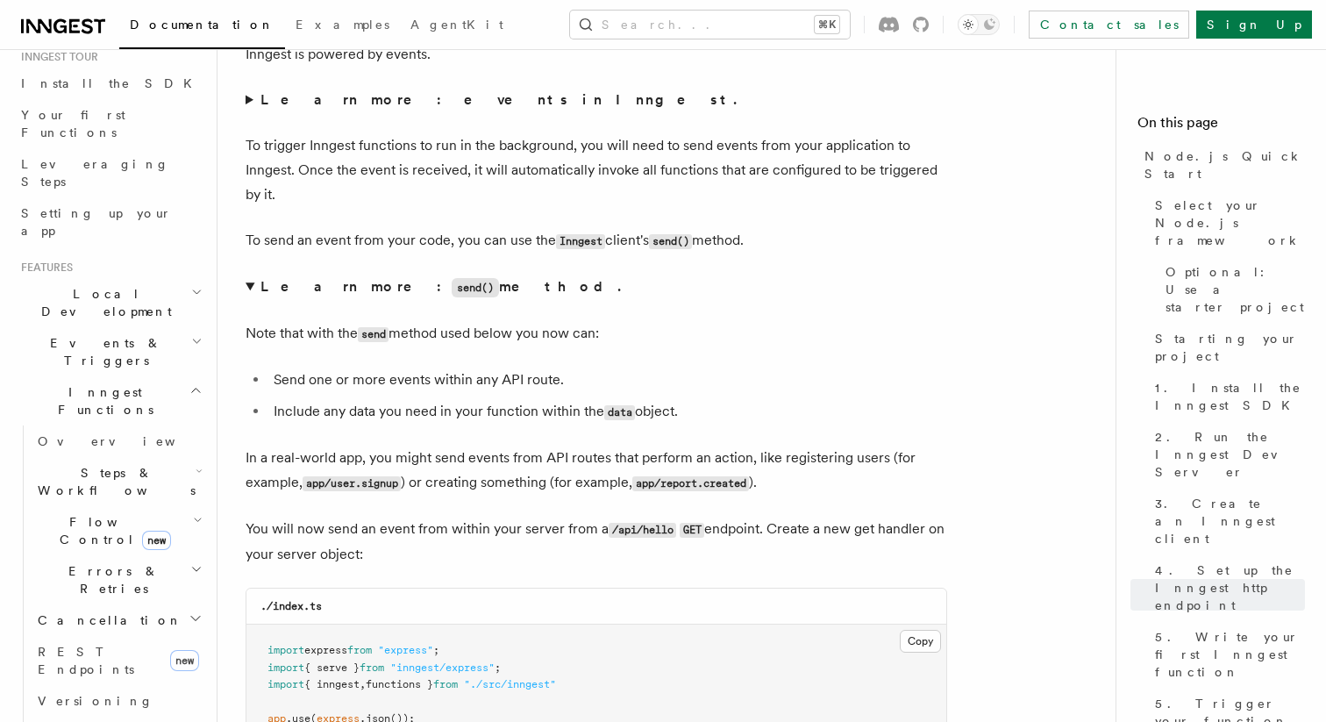
click at [167, 327] on h2 "Events & Triggers" at bounding box center [110, 351] width 192 height 49
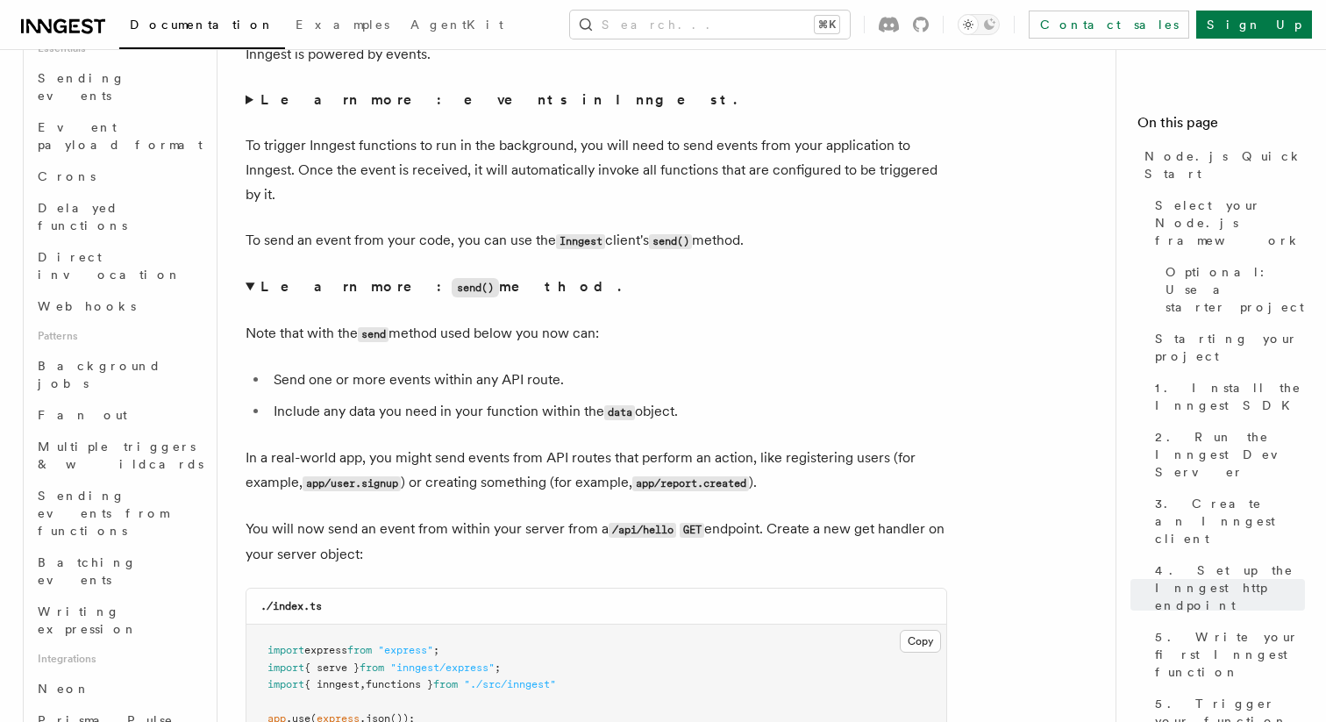
scroll to position [563, 0]
